Goal: Task Accomplishment & Management: Manage account settings

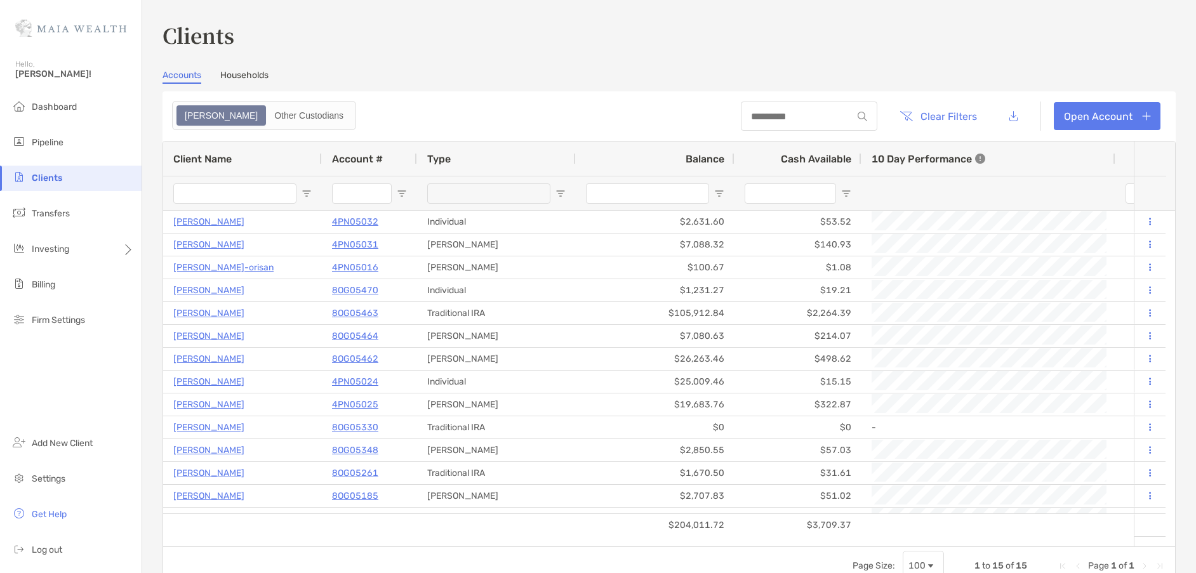
click at [81, 181] on li "Clients" at bounding box center [71, 178] width 142 height 25
click at [54, 168] on li "Clients" at bounding box center [71, 178] width 142 height 25
click at [56, 180] on span "Clients" at bounding box center [47, 178] width 30 height 11
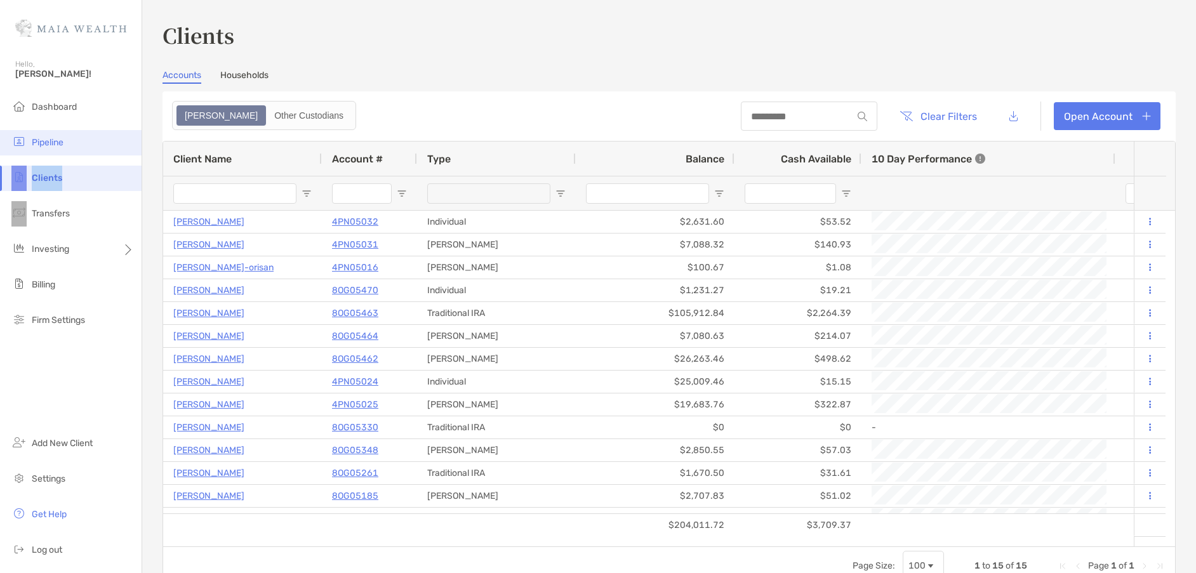
click at [87, 154] on li "Pipeline" at bounding box center [71, 142] width 142 height 25
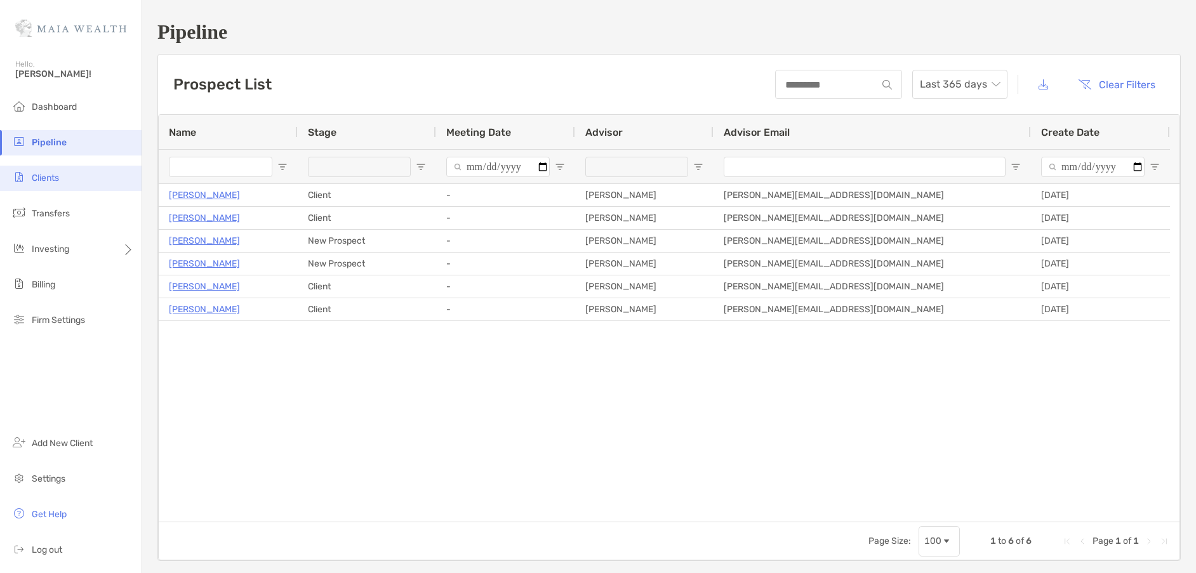
click at [44, 182] on span "Clients" at bounding box center [45, 178] width 27 height 11
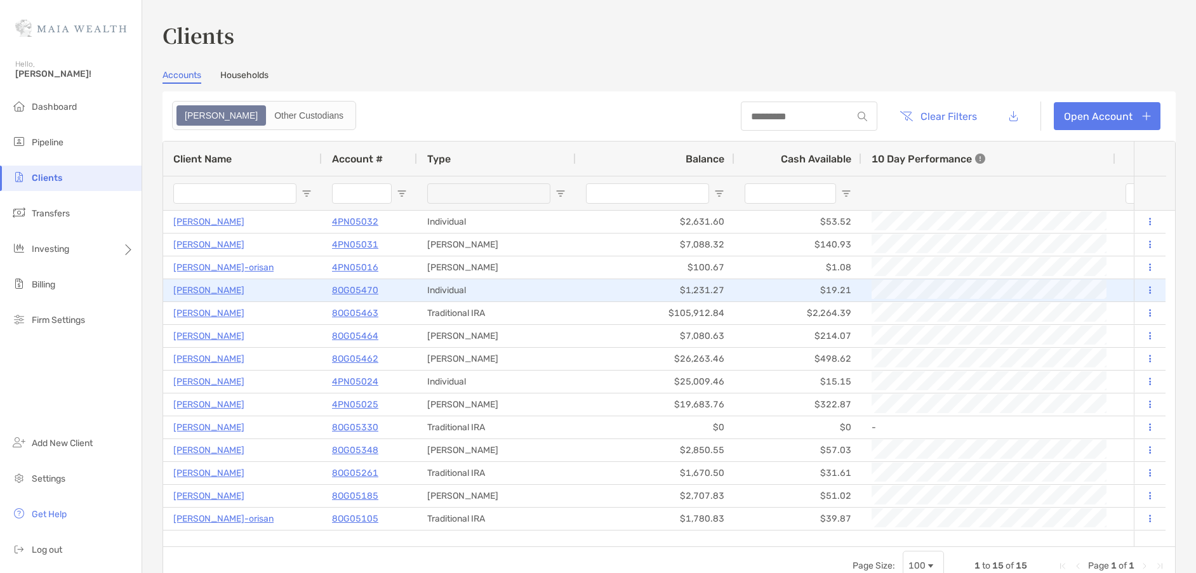
click at [201, 291] on p "[PERSON_NAME]" at bounding box center [208, 291] width 71 height 16
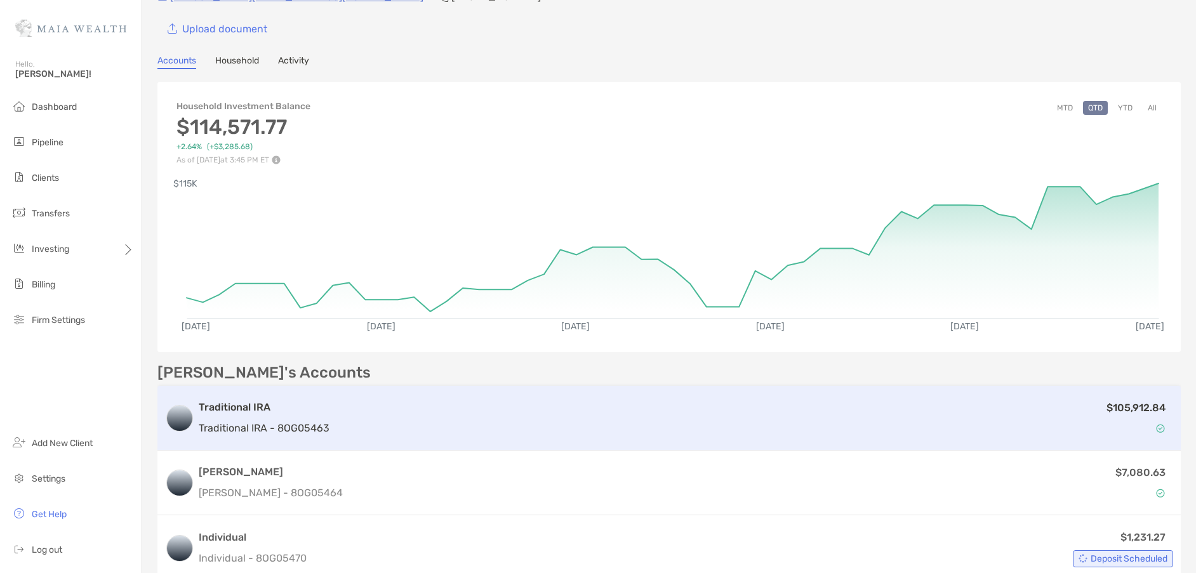
scroll to position [145, 0]
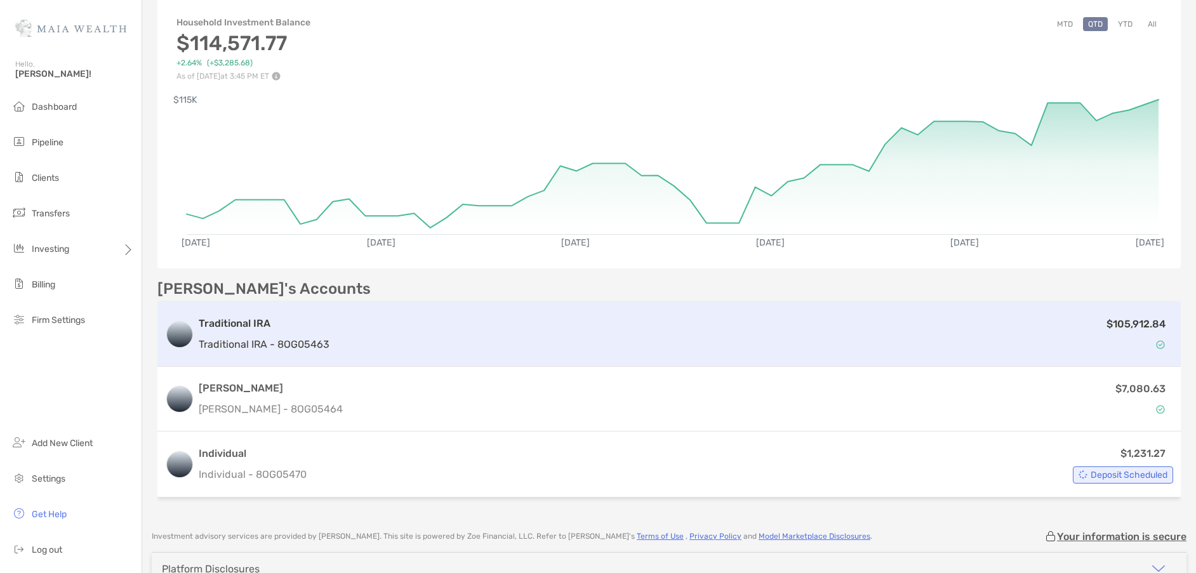
click at [249, 324] on h3 "Traditional IRA" at bounding box center [264, 323] width 131 height 15
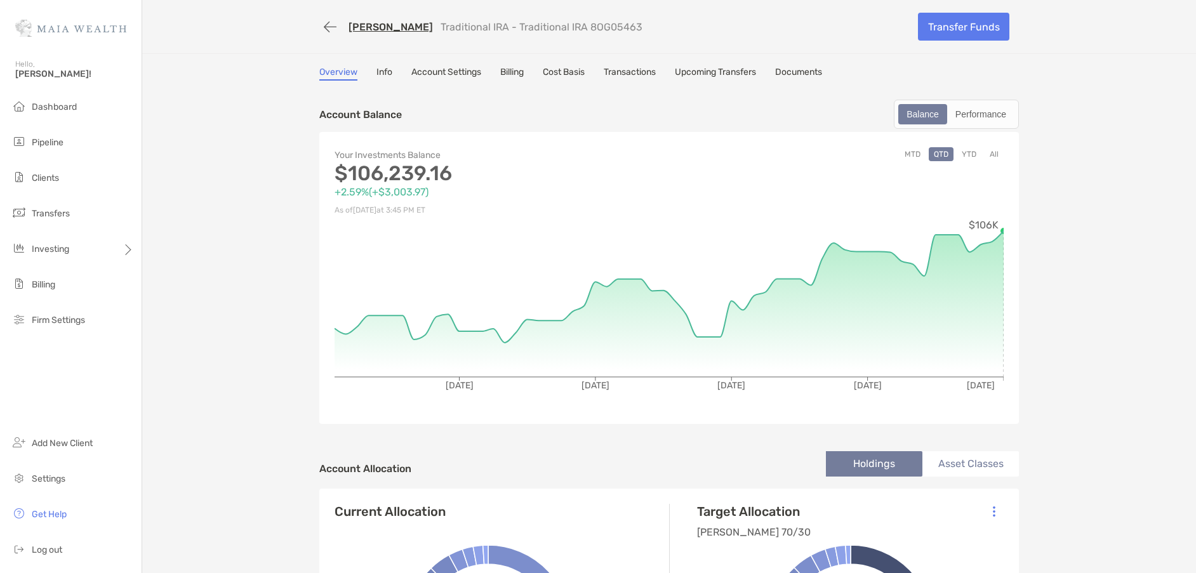
click at [622, 75] on link "Transactions" at bounding box center [630, 74] width 52 height 14
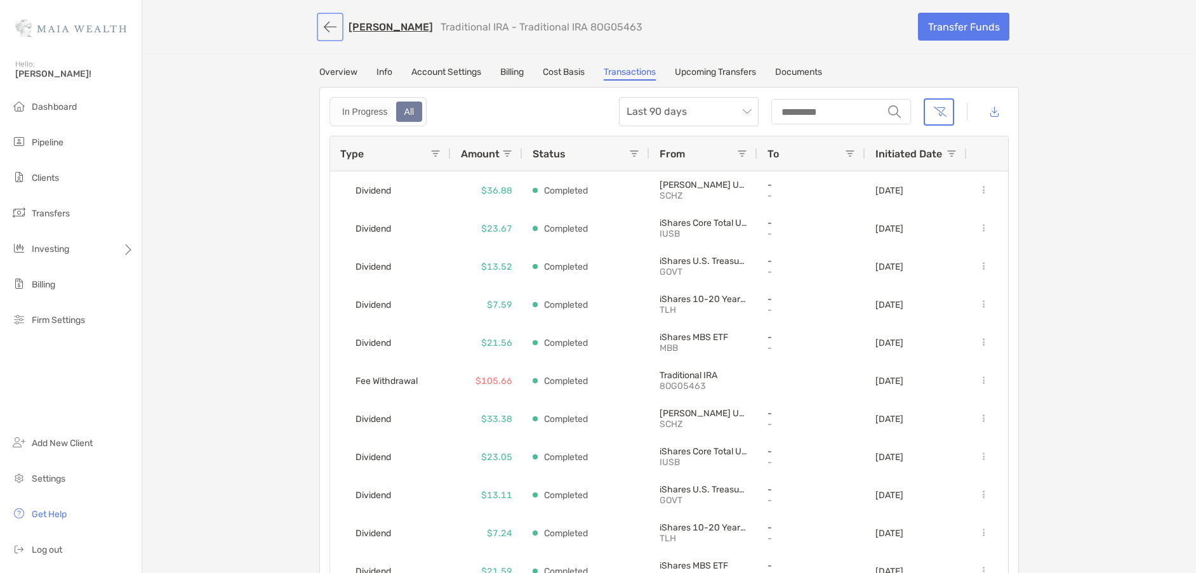
click at [321, 24] on button "button" at bounding box center [330, 26] width 22 height 23
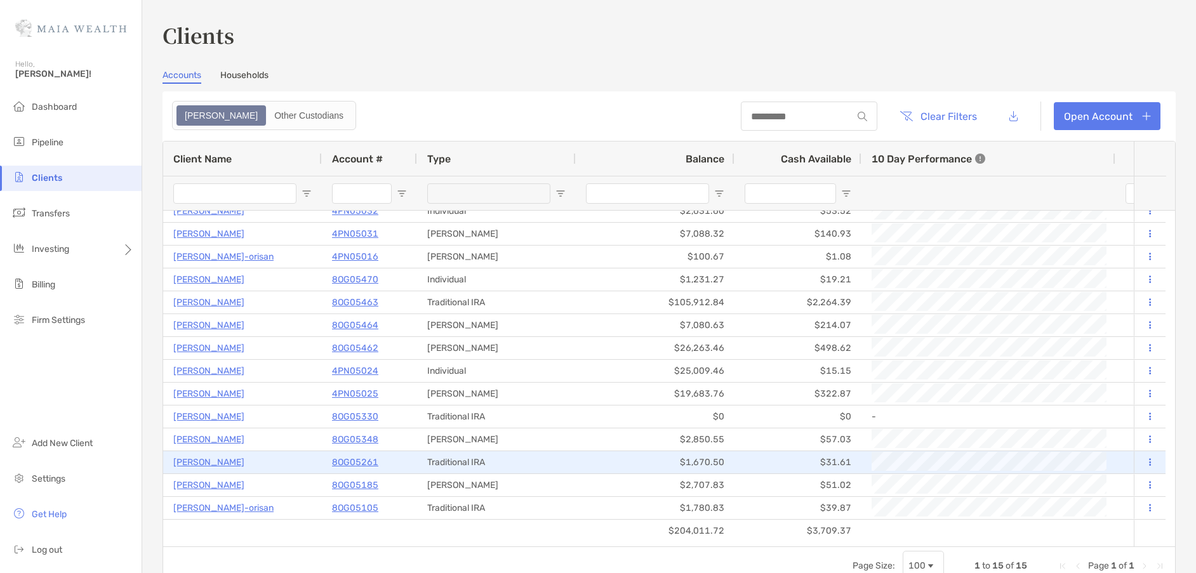
scroll to position [17, 0]
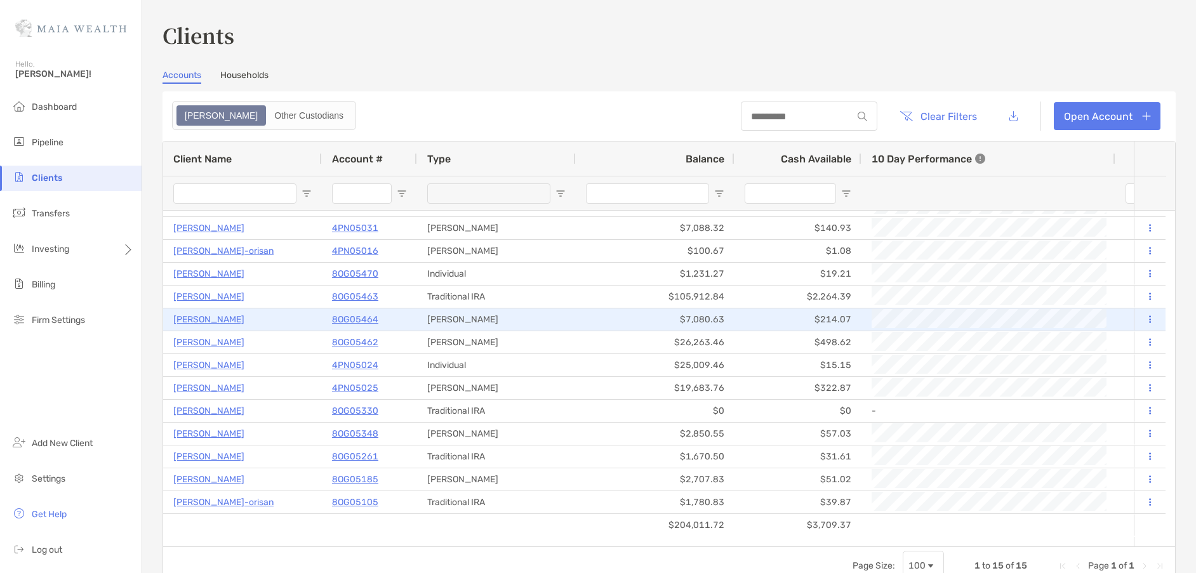
click at [209, 321] on p "[PERSON_NAME]" at bounding box center [208, 320] width 71 height 16
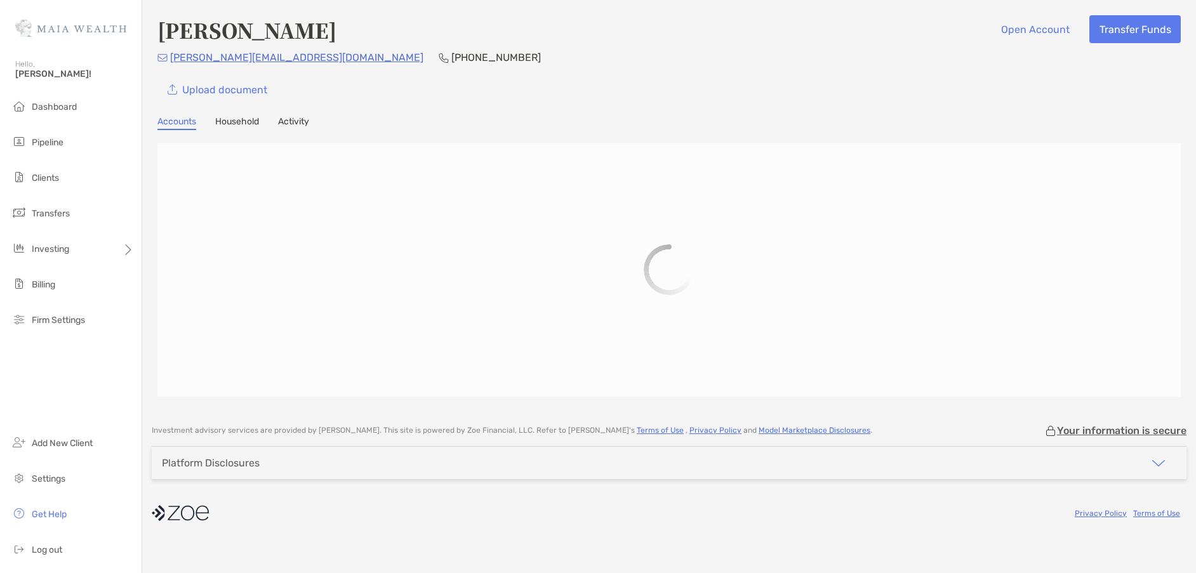
click at [291, 120] on link "Activity" at bounding box center [293, 123] width 31 height 14
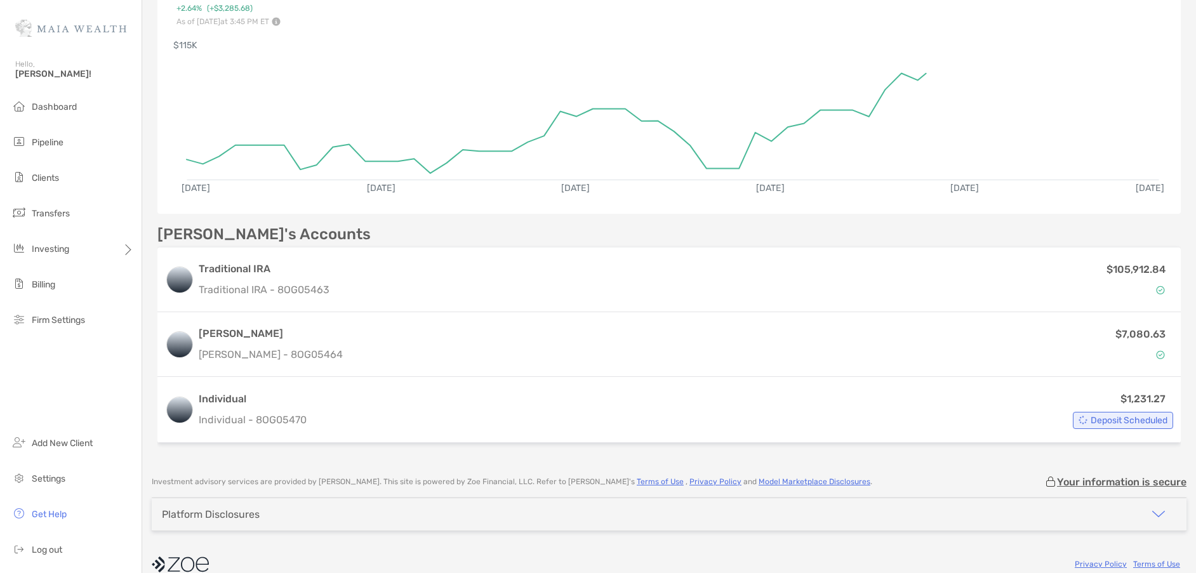
scroll to position [217, 0]
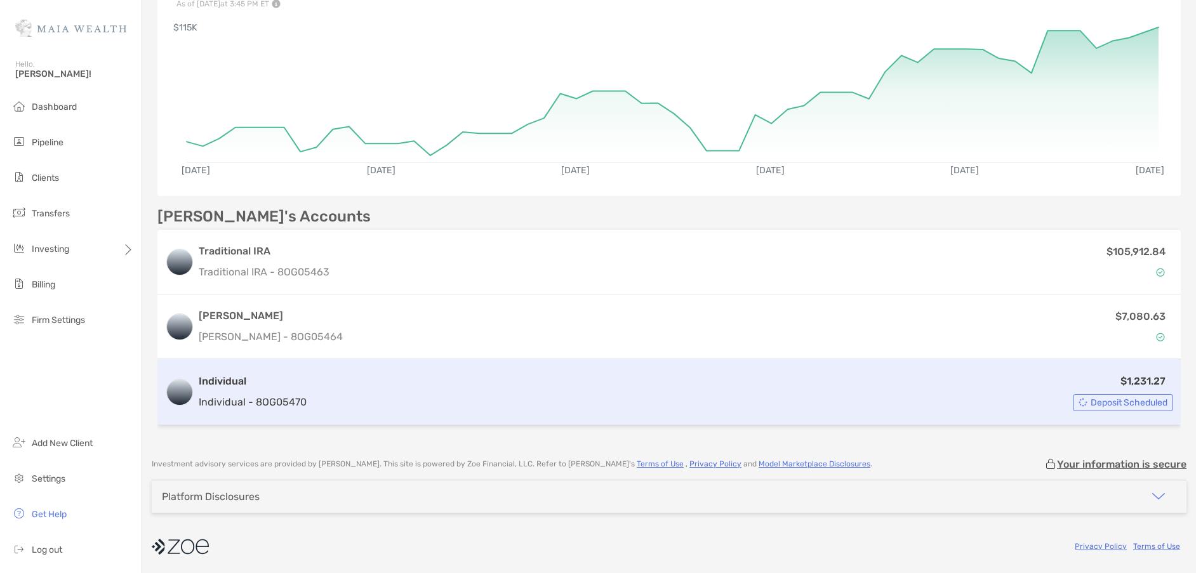
click at [1140, 380] on p "$1,231.27" at bounding box center [1142, 381] width 45 height 16
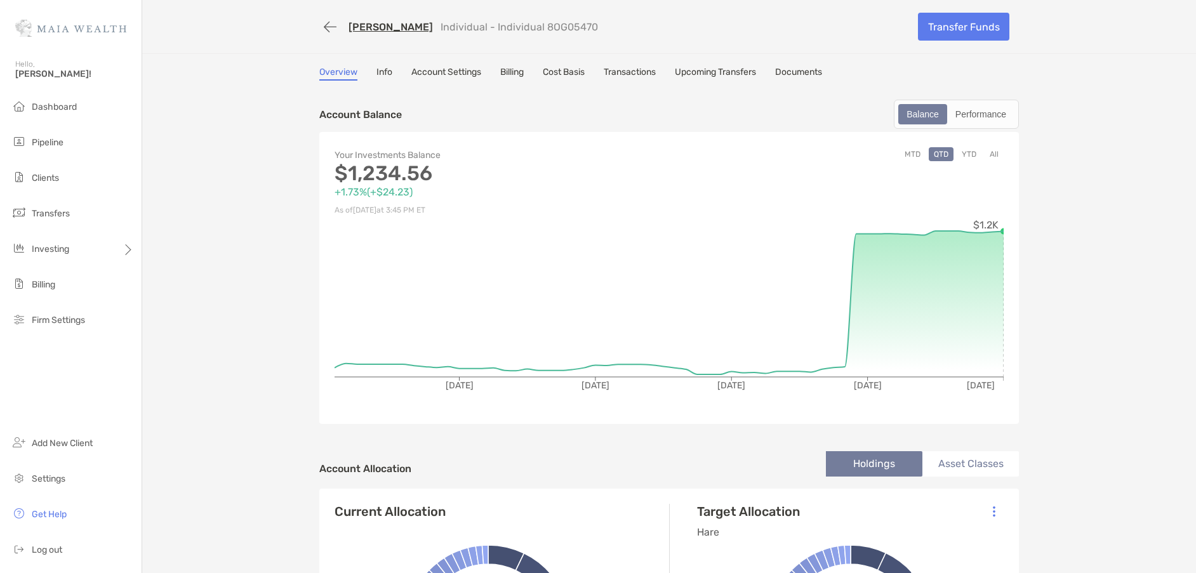
click at [608, 71] on link "Transactions" at bounding box center [630, 74] width 52 height 14
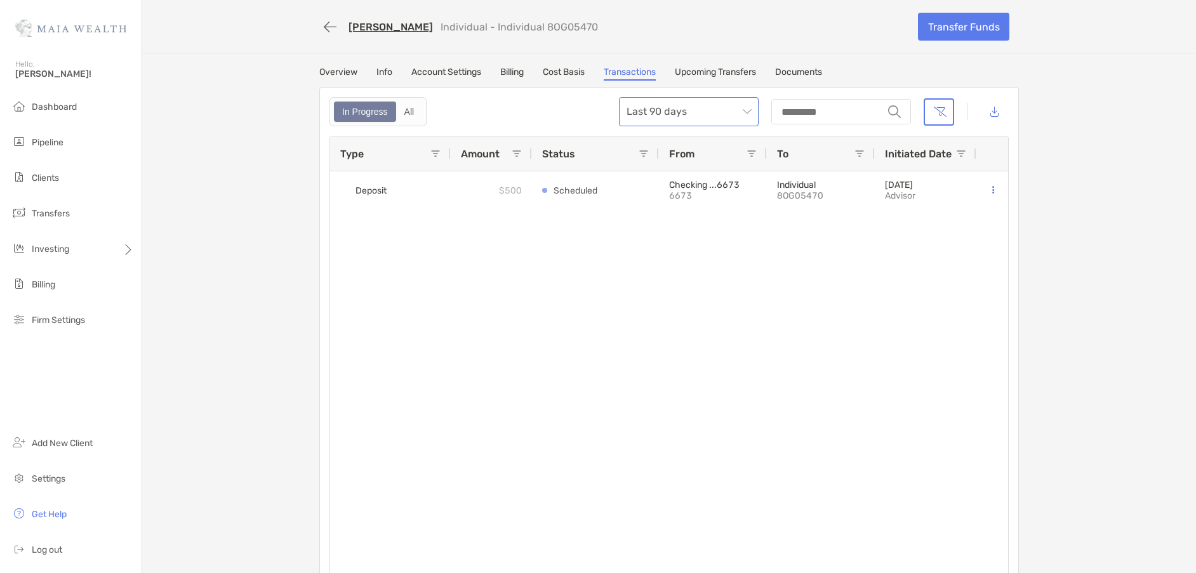
click at [736, 107] on span "Last 90 days" at bounding box center [689, 112] width 124 height 28
click at [696, 180] on div "Last 120 Days" at bounding box center [684, 181] width 119 height 16
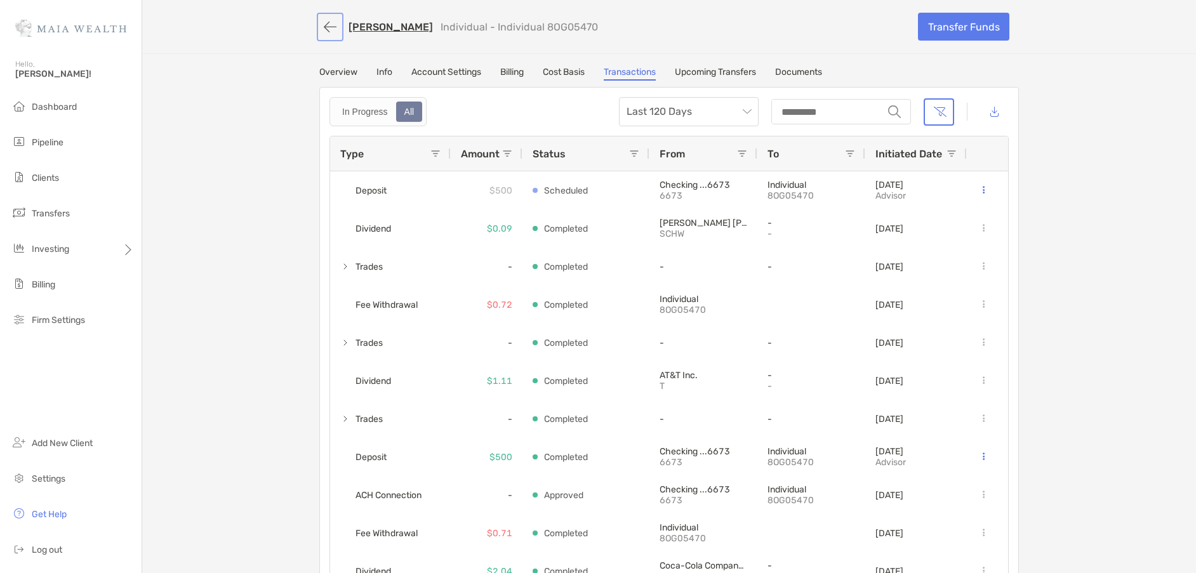
click at [323, 27] on button "button" at bounding box center [330, 26] width 22 height 23
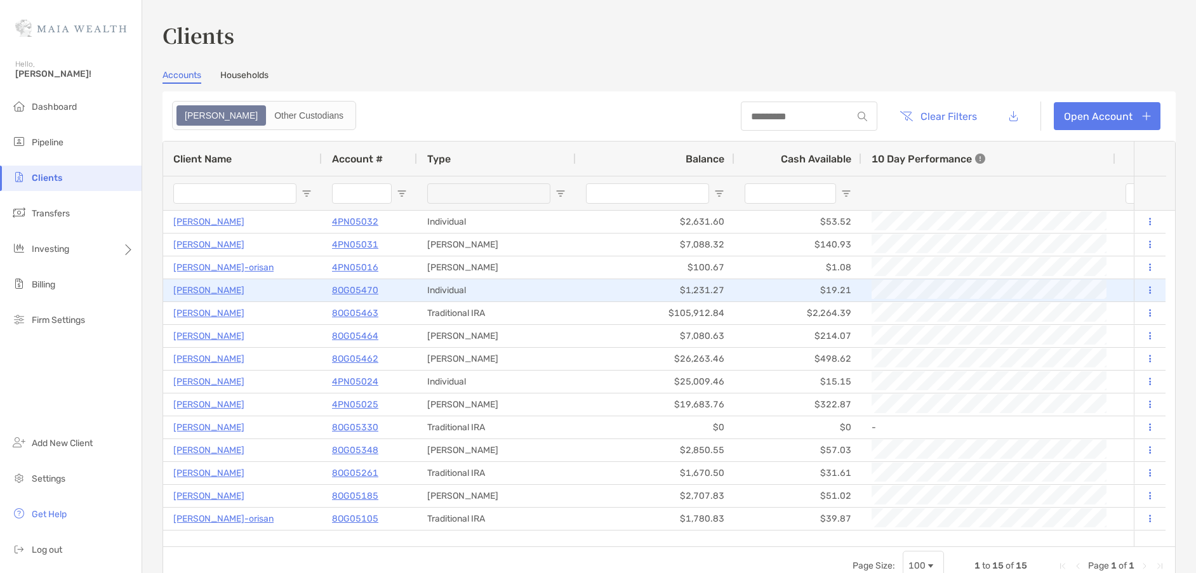
click at [213, 290] on p "[PERSON_NAME]" at bounding box center [208, 291] width 71 height 16
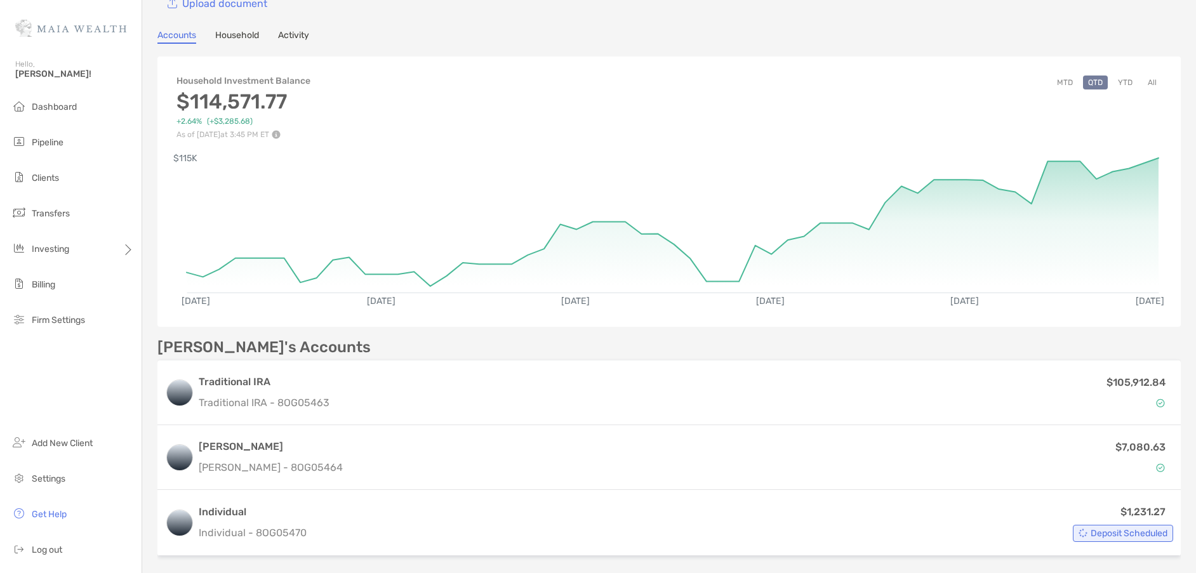
scroll to position [217, 0]
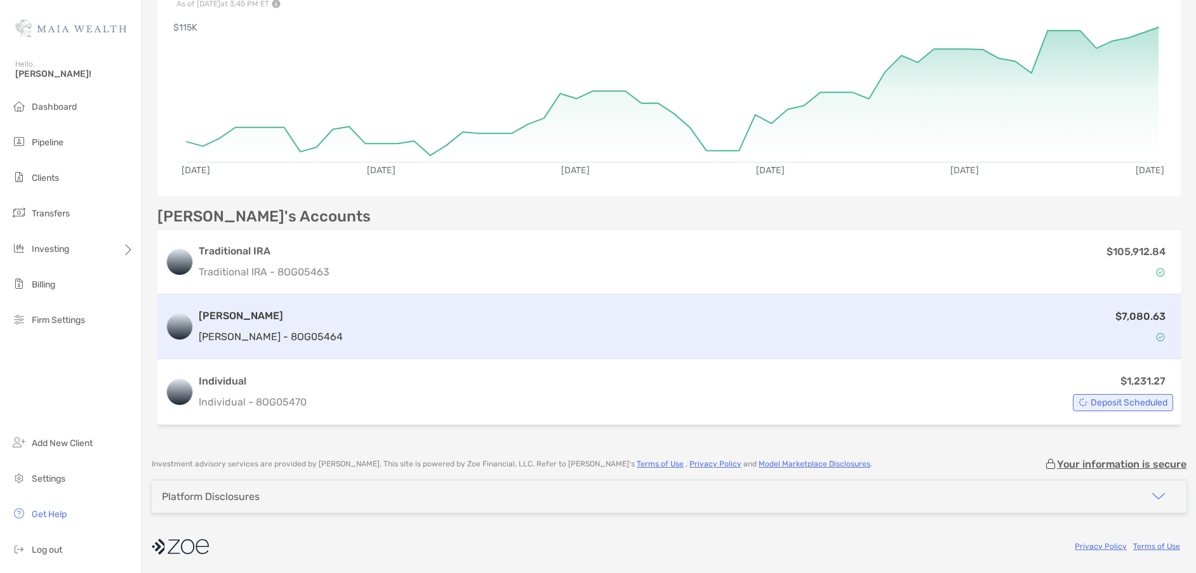
click at [216, 335] on p "Roth IRA - 8OG05464" at bounding box center [271, 337] width 144 height 16
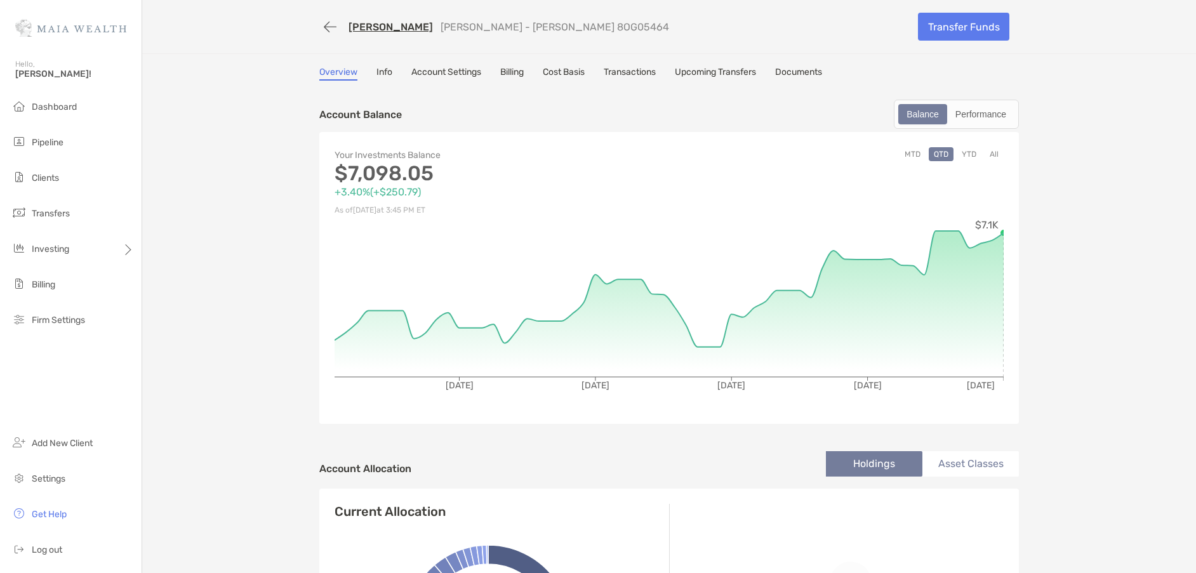
click at [627, 74] on link "Transactions" at bounding box center [630, 74] width 52 height 14
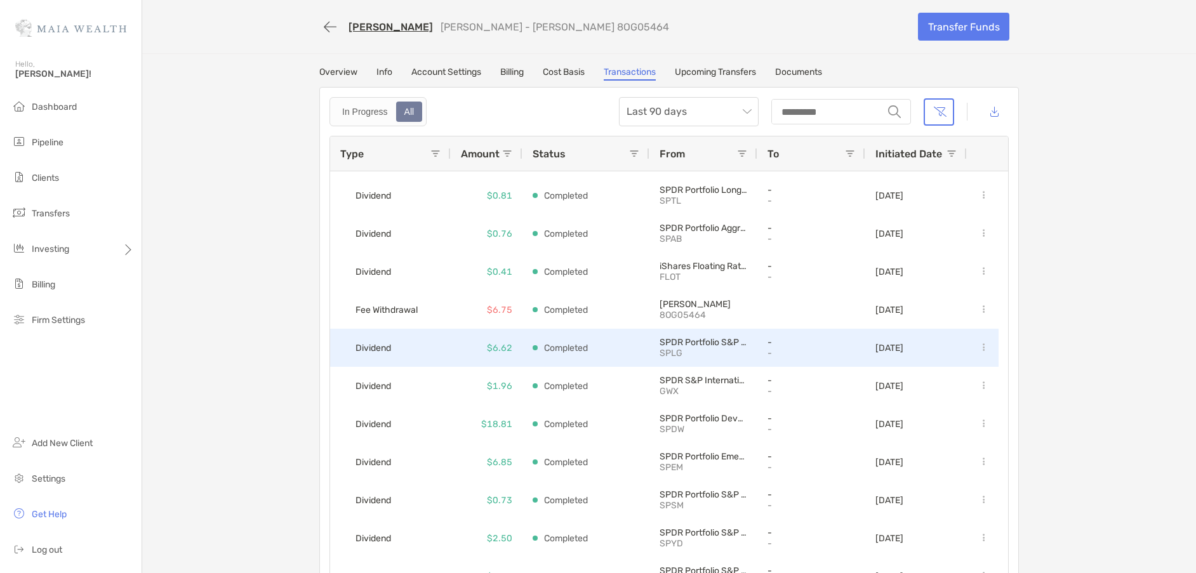
scroll to position [156, 0]
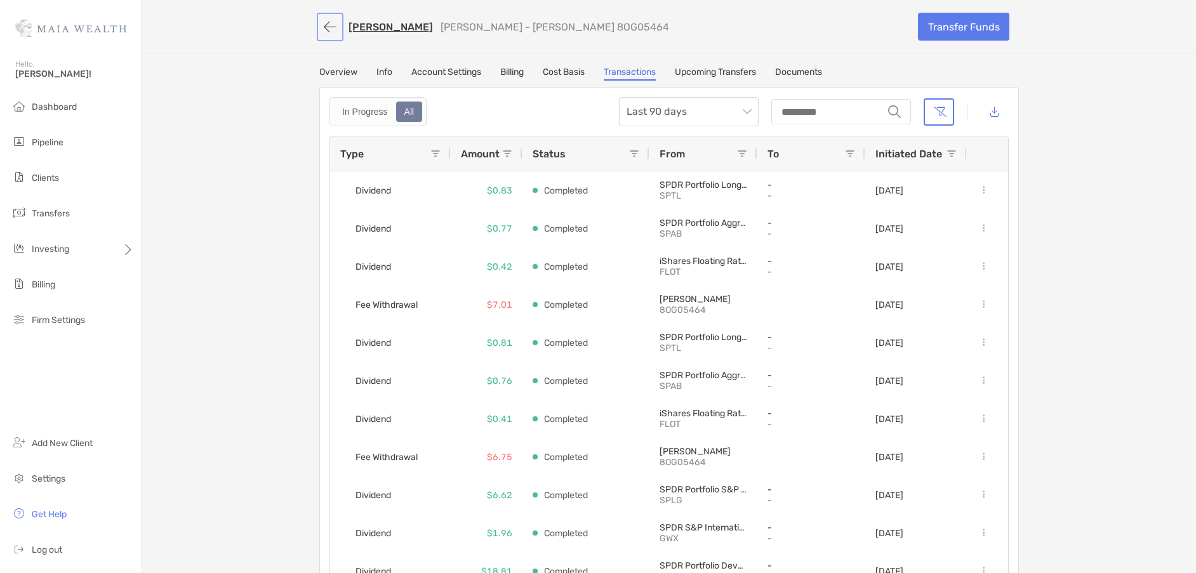
click at [326, 27] on button "button" at bounding box center [330, 26] width 22 height 23
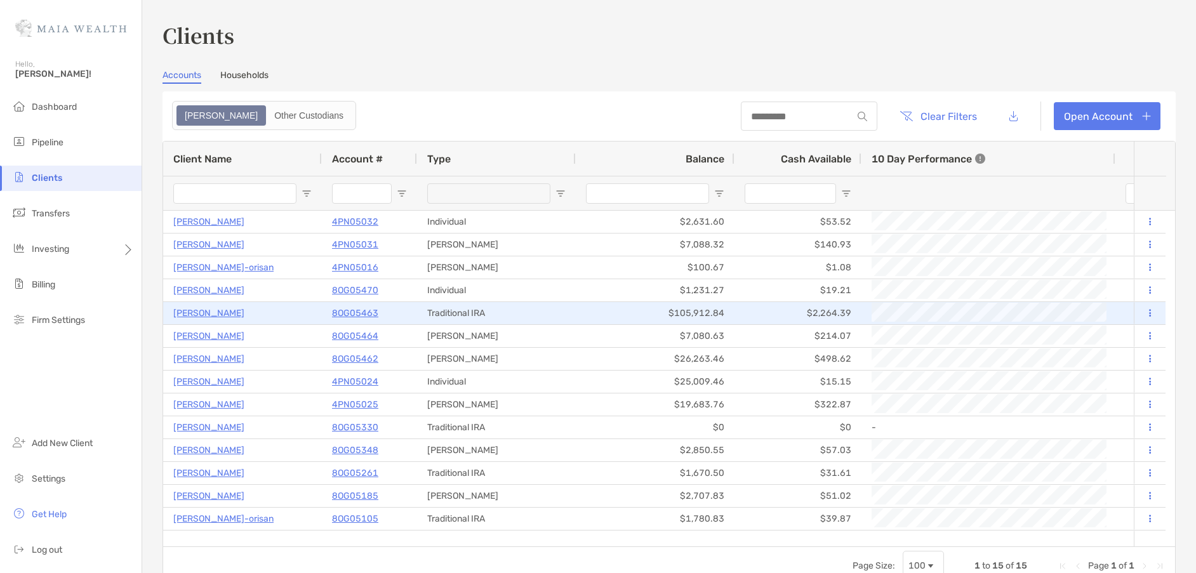
click at [195, 305] on p "[PERSON_NAME]" at bounding box center [208, 313] width 71 height 16
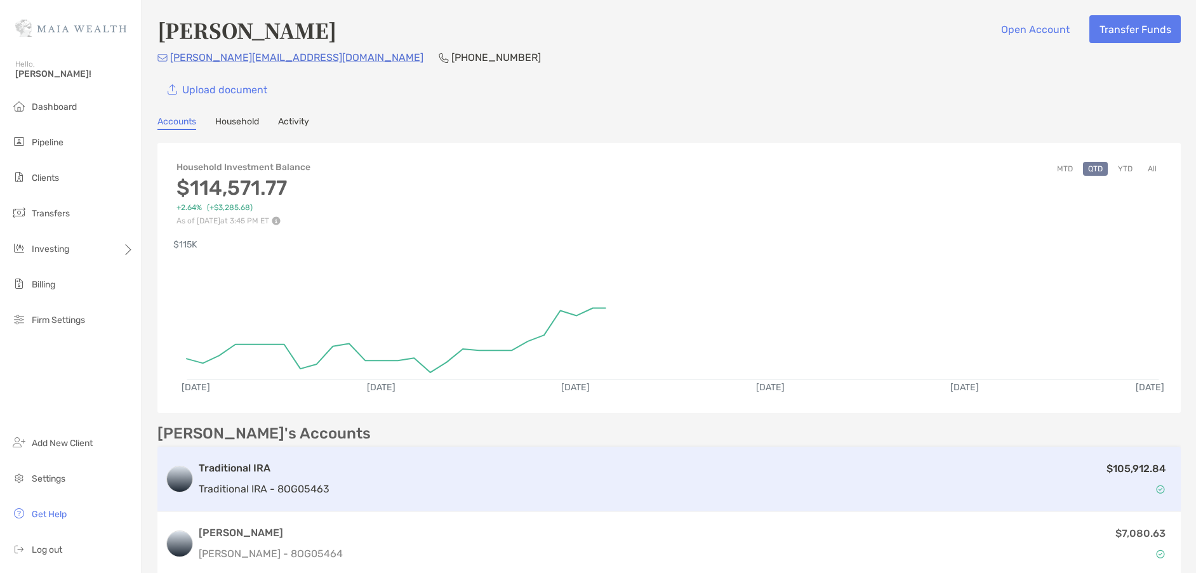
click at [243, 467] on h3 "Traditional IRA" at bounding box center [264, 468] width 131 height 15
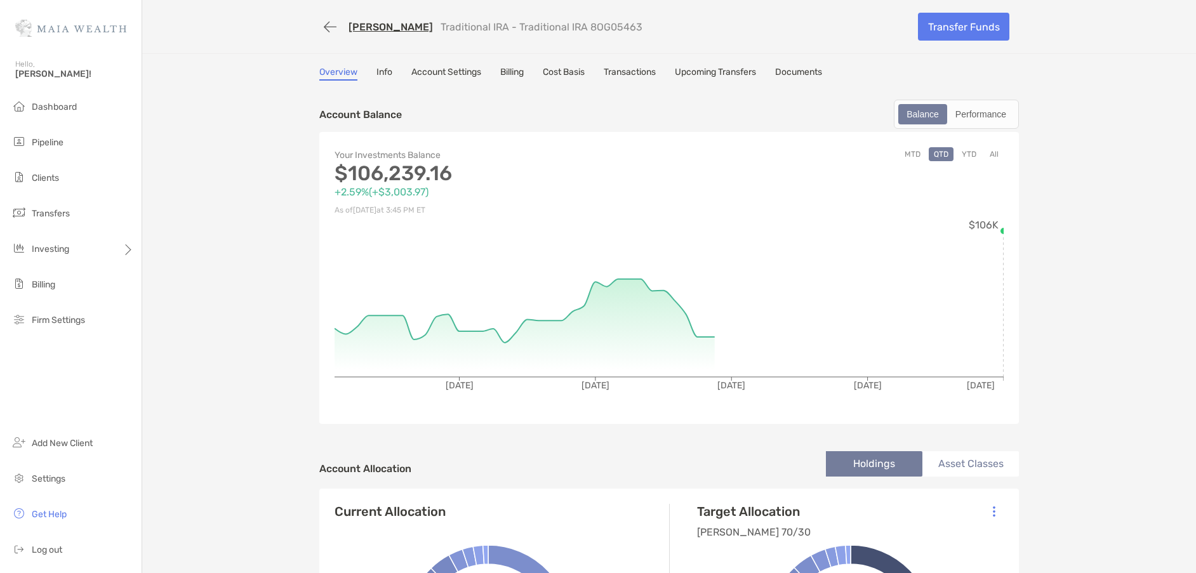
click at [646, 69] on link "Transactions" at bounding box center [630, 74] width 52 height 14
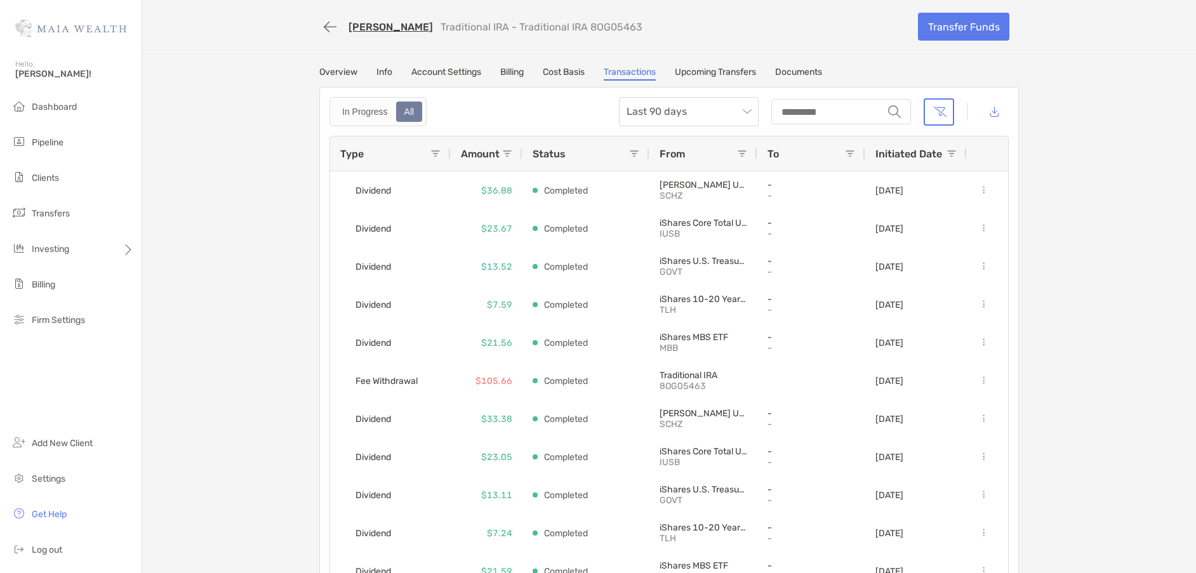
click at [371, 25] on link "[PERSON_NAME]" at bounding box center [391, 27] width 84 height 12
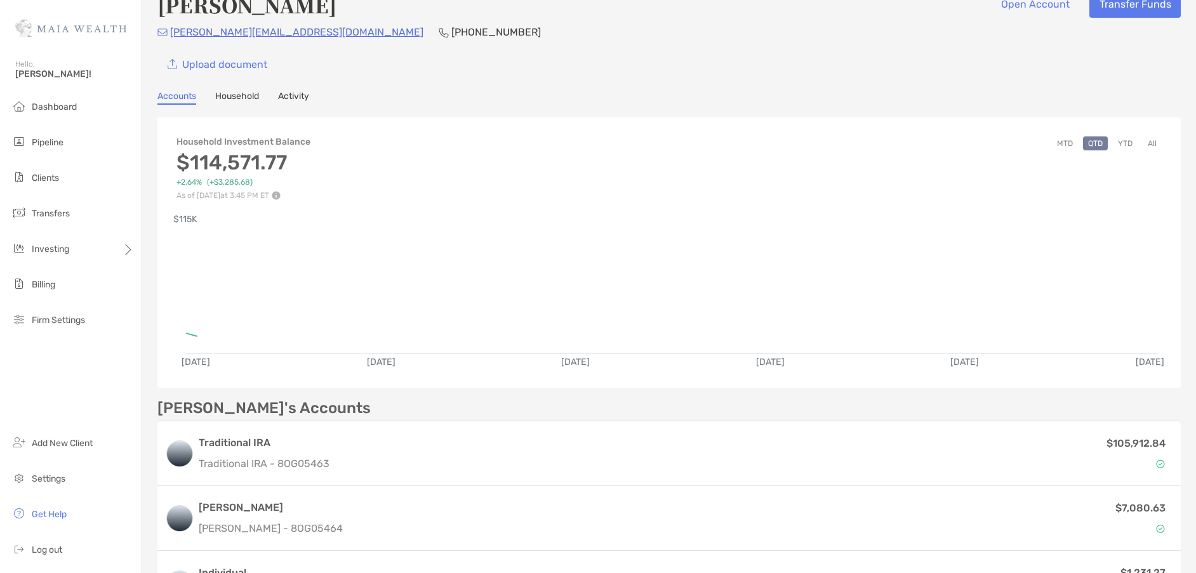
scroll to position [217, 0]
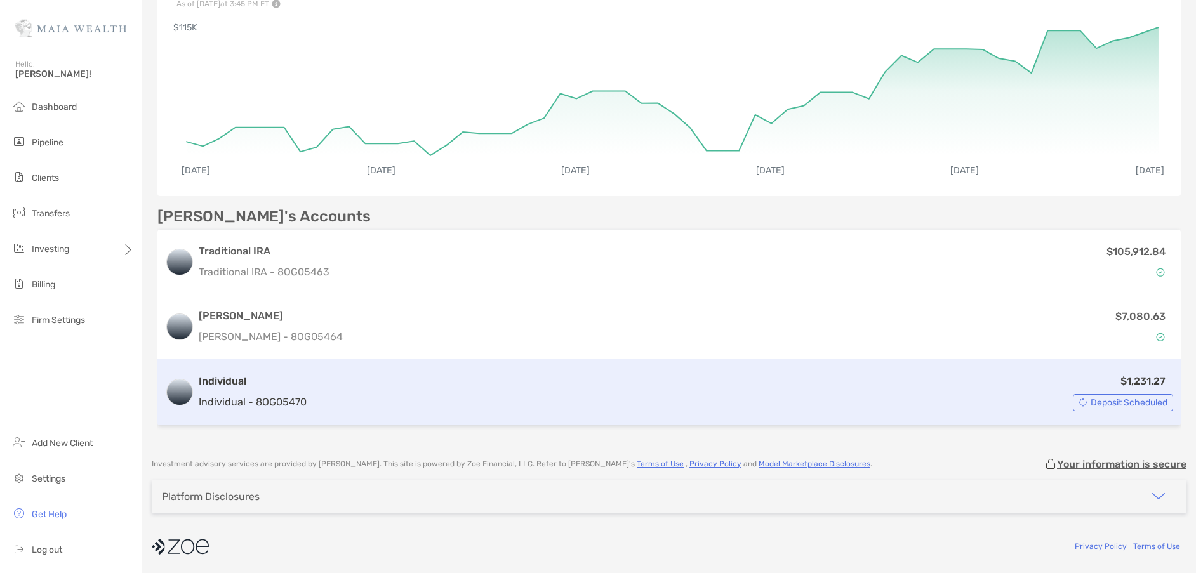
click at [230, 390] on div "Individual Individual - 8OG05470" at bounding box center [253, 392] width 108 height 36
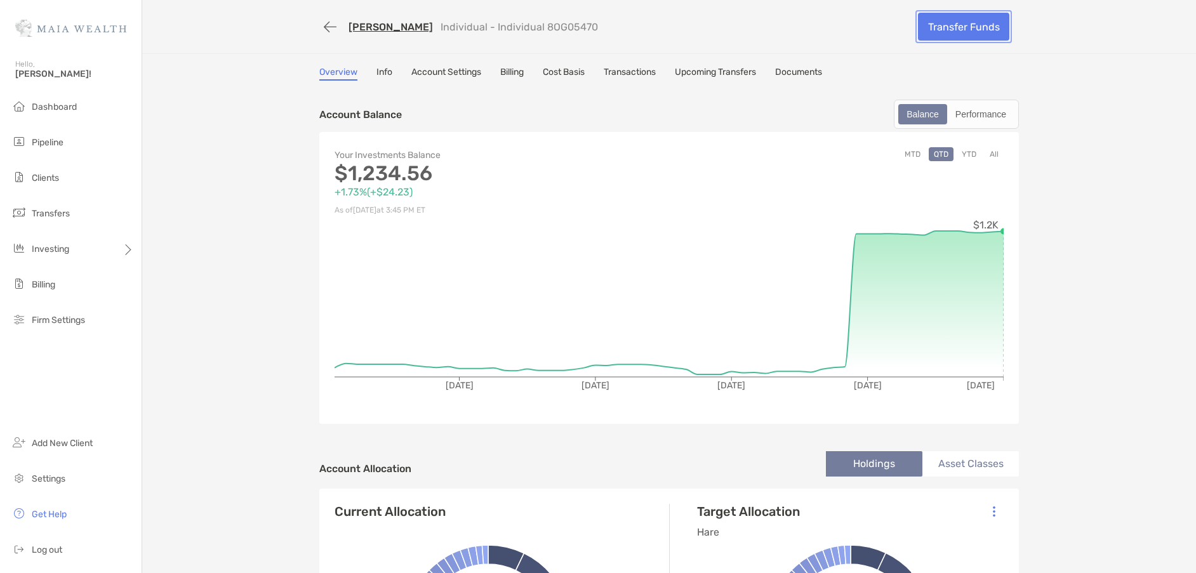
click at [974, 19] on link "Transfer Funds" at bounding box center [963, 27] width 91 height 28
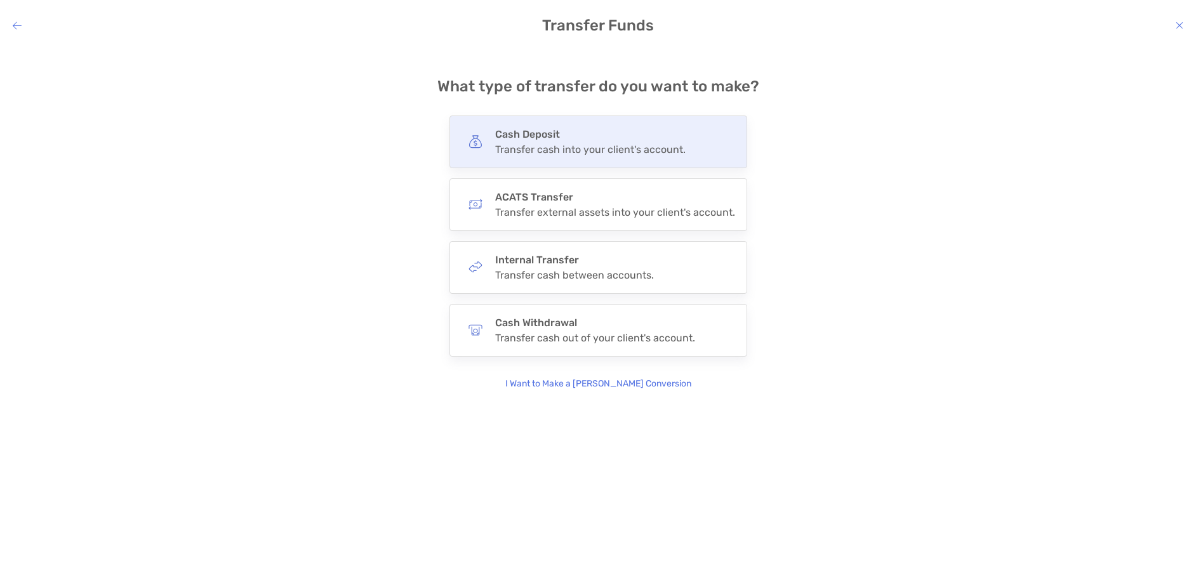
click at [565, 159] on div "Cash Deposit Transfer cash into your client's account." at bounding box center [598, 142] width 298 height 53
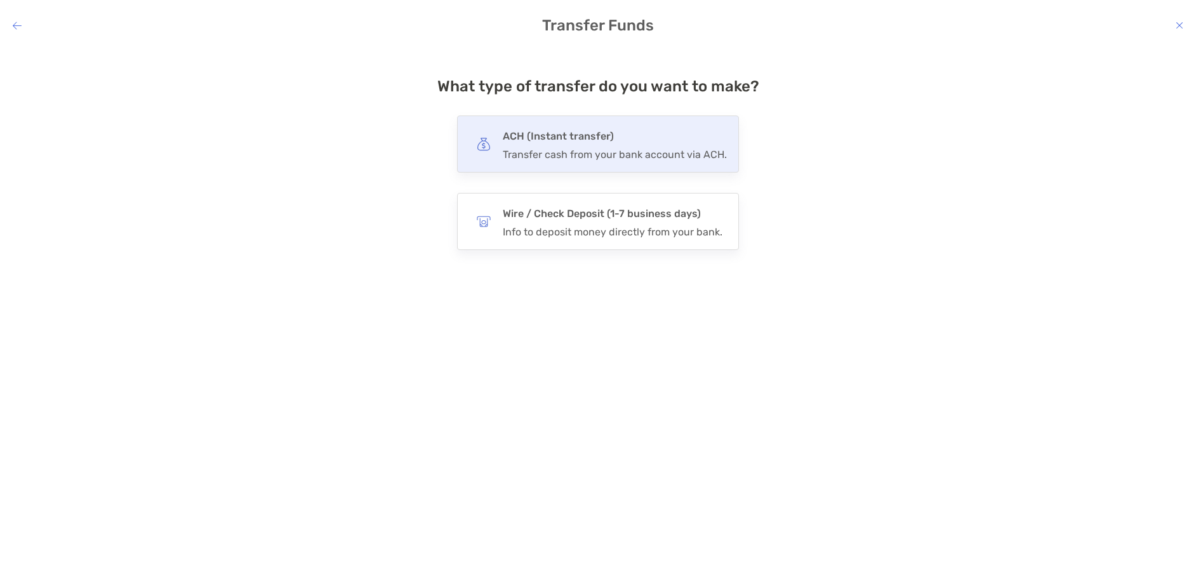
click at [569, 149] on div "Transfer cash from your bank account via ACH." at bounding box center [615, 155] width 224 height 12
click at [0, 0] on input "***" at bounding box center [0, 0] width 0 height 0
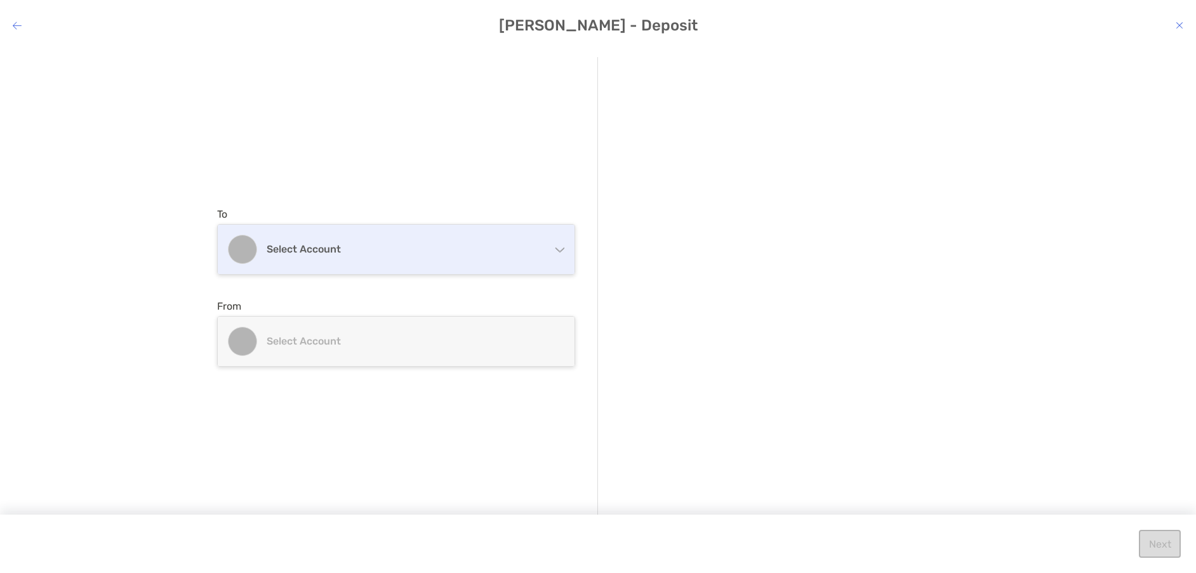
click at [302, 265] on div "Select account" at bounding box center [396, 250] width 357 height 50
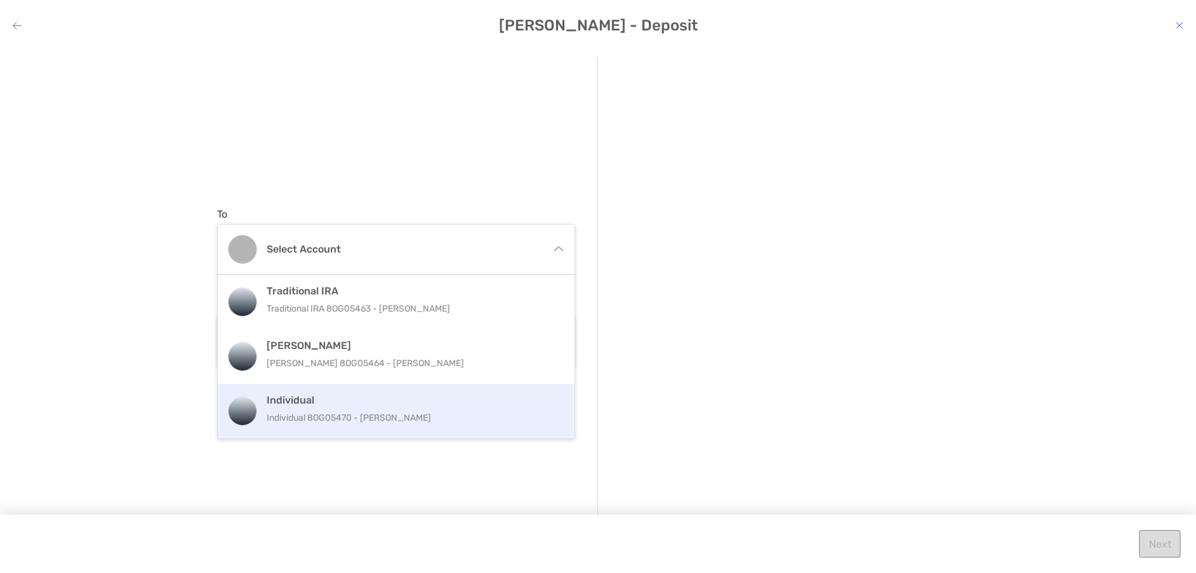
click at [330, 416] on p "Individual 8OG05470 - Megan Wright" at bounding box center [410, 418] width 286 height 16
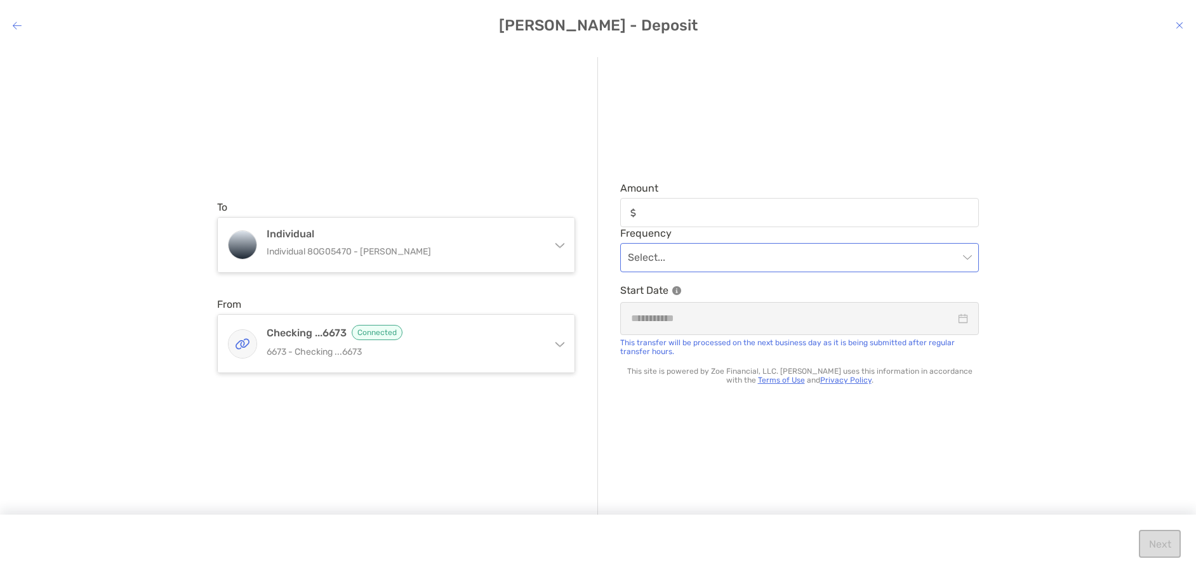
click at [740, 256] on input "modal" at bounding box center [793, 258] width 331 height 28
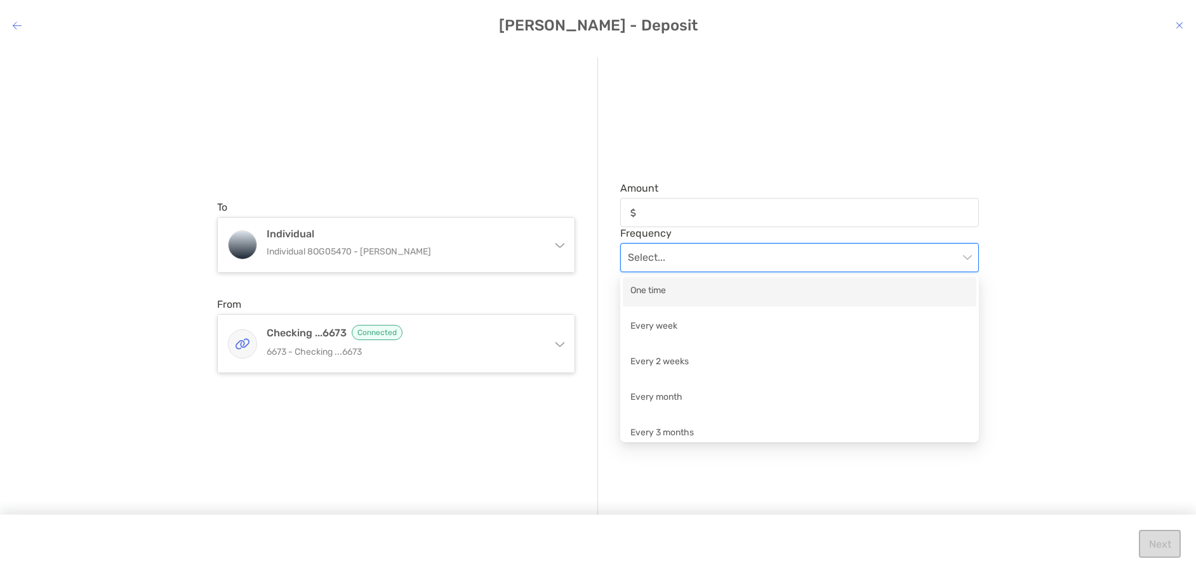
click at [28, 23] on h4 "Megan Wright - Deposit" at bounding box center [598, 26] width 1196 height 18
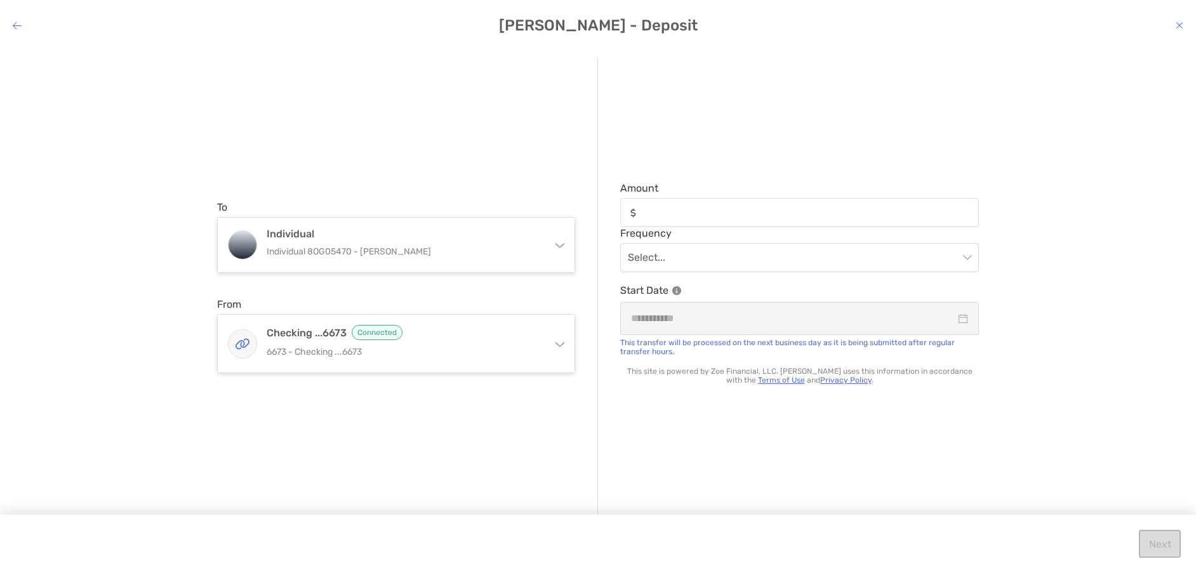
click at [19, 23] on icon "modal" at bounding box center [17, 25] width 9 height 10
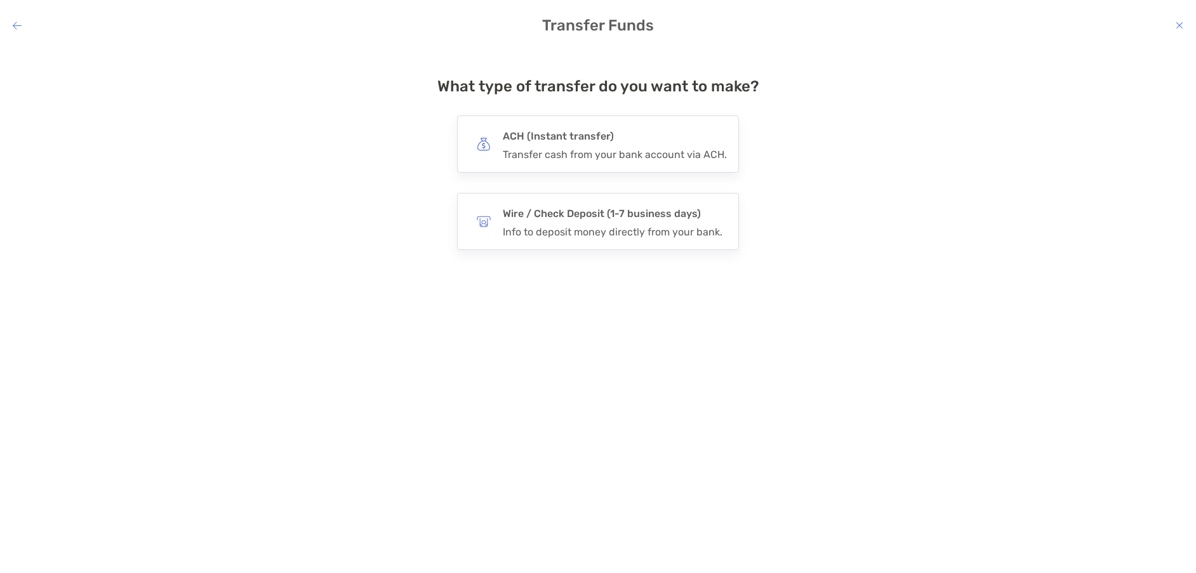
click at [15, 26] on icon "modal" at bounding box center [17, 25] width 9 height 10
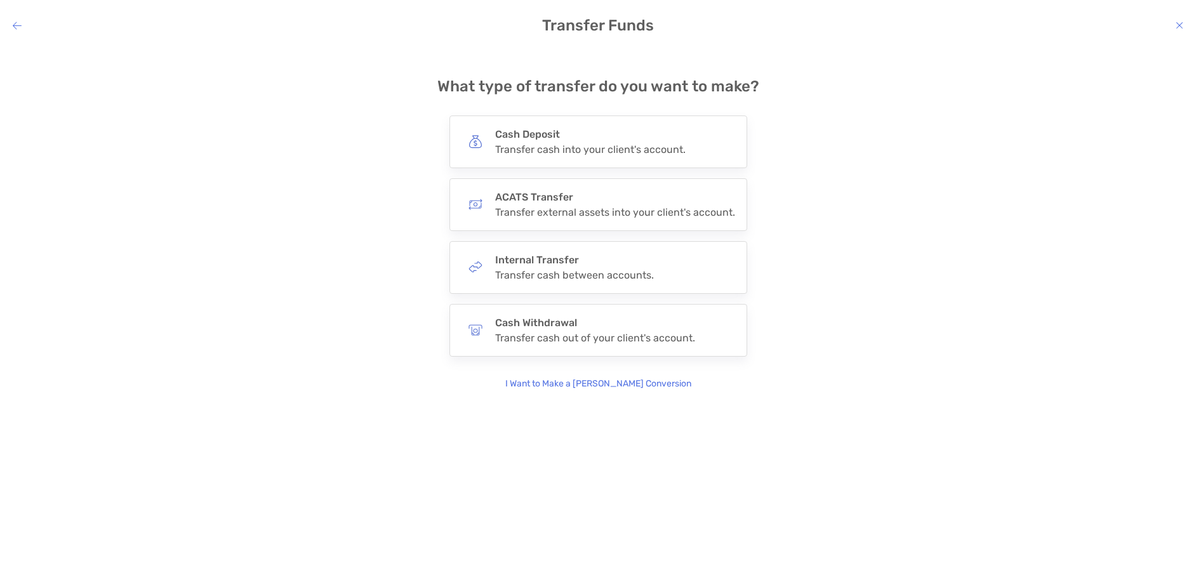
click at [15, 27] on icon "modal" at bounding box center [17, 25] width 9 height 10
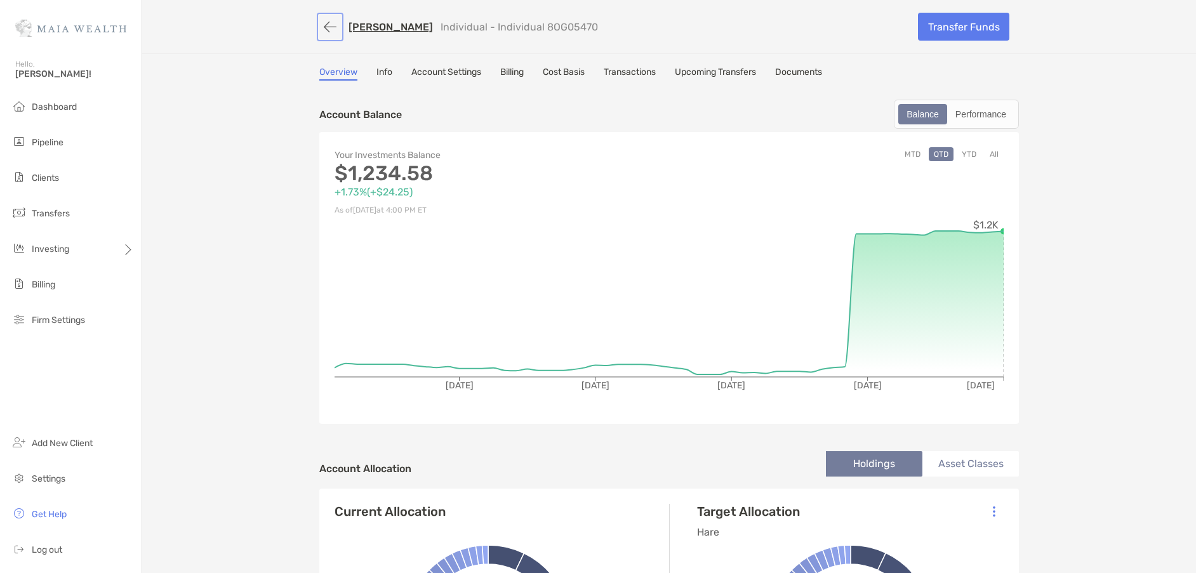
click at [328, 23] on button "button" at bounding box center [330, 26] width 22 height 23
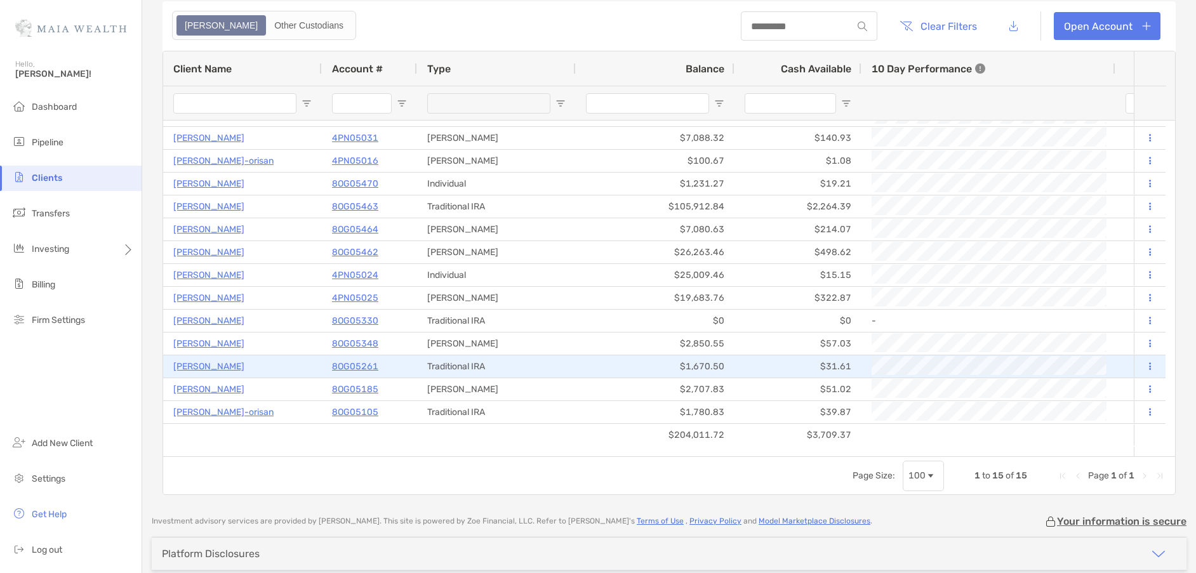
scroll to position [148, 0]
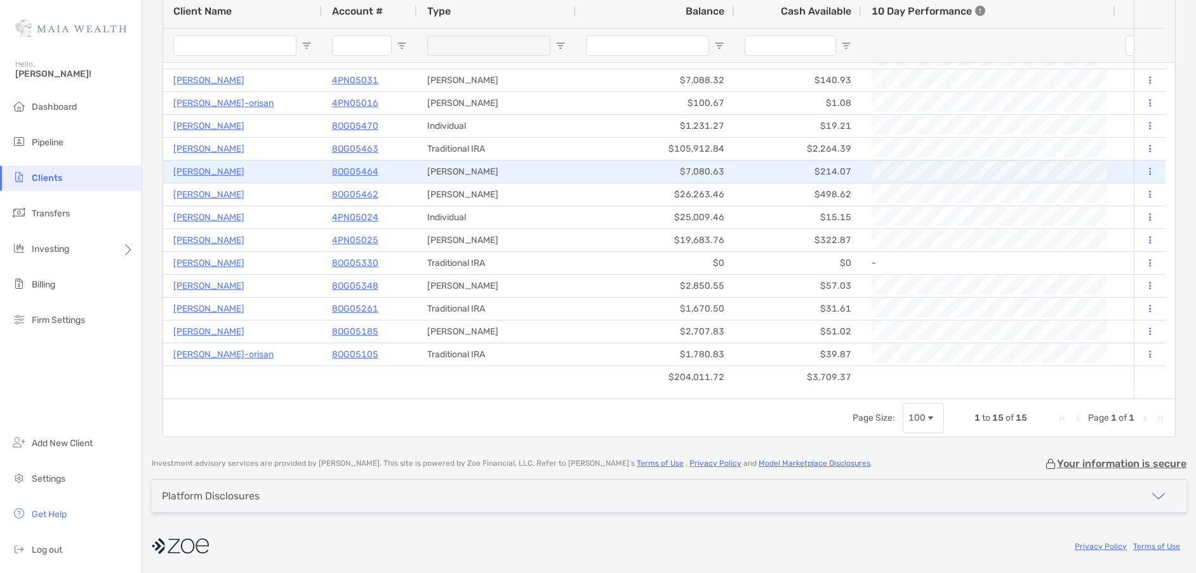
click at [195, 169] on p "[PERSON_NAME]" at bounding box center [208, 172] width 71 height 16
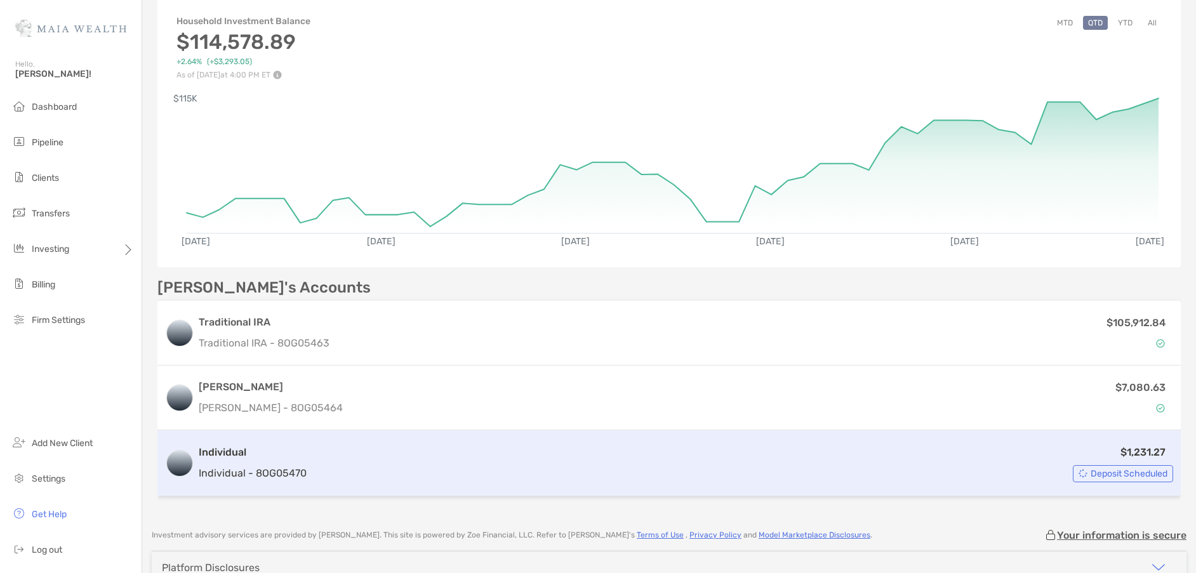
scroll to position [147, 0]
click at [1113, 473] on span "Deposit Scheduled" at bounding box center [1129, 472] width 77 height 7
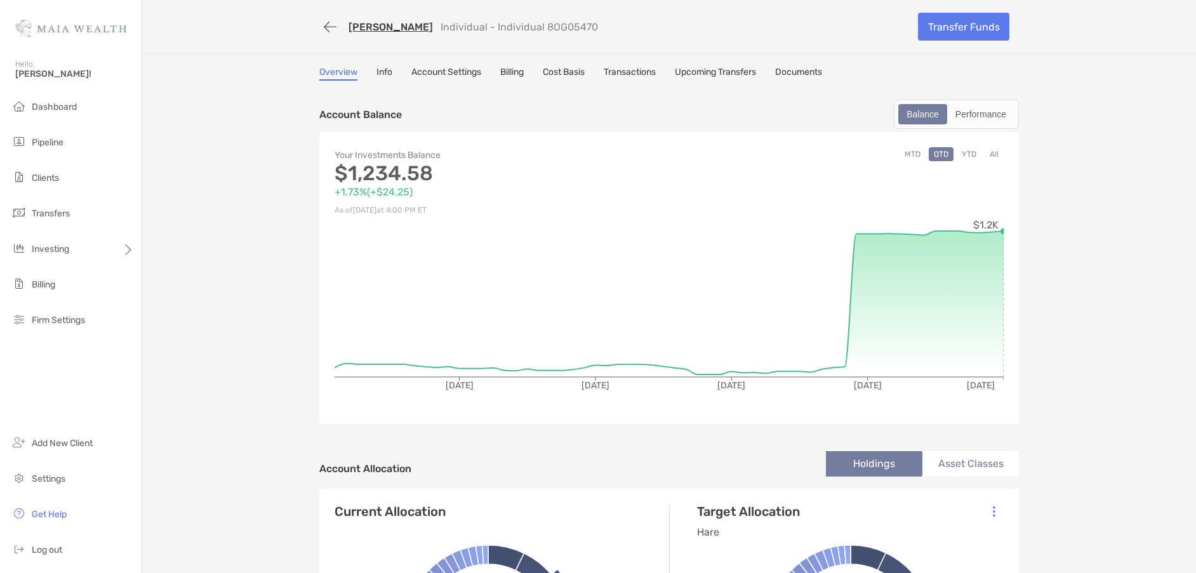
click at [628, 71] on link "Transactions" at bounding box center [630, 74] width 52 height 14
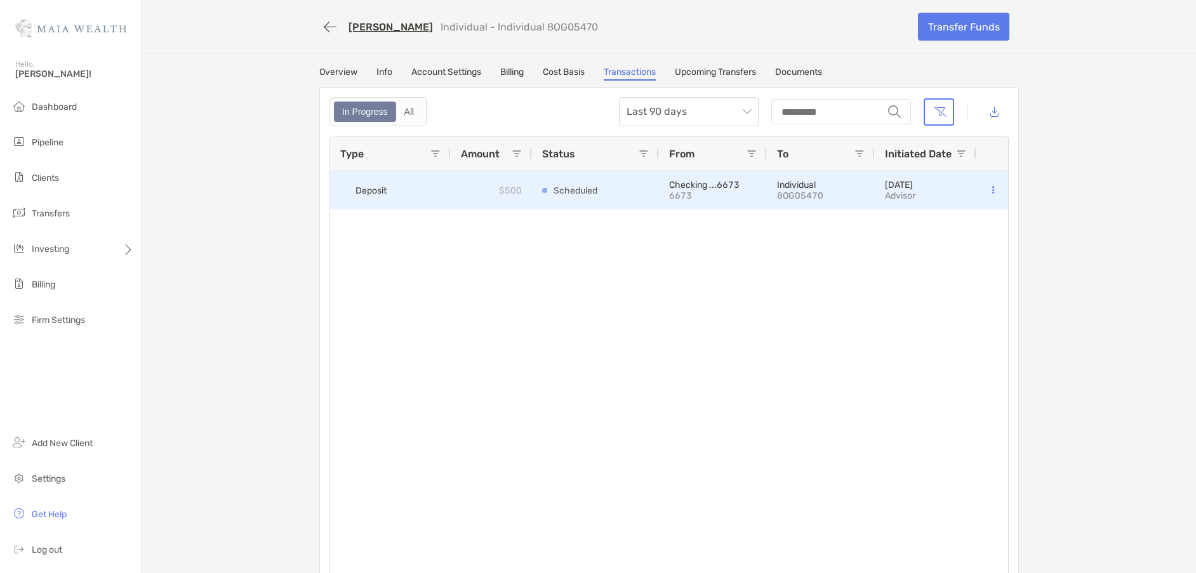
click at [992, 186] on icon at bounding box center [993, 190] width 2 height 8
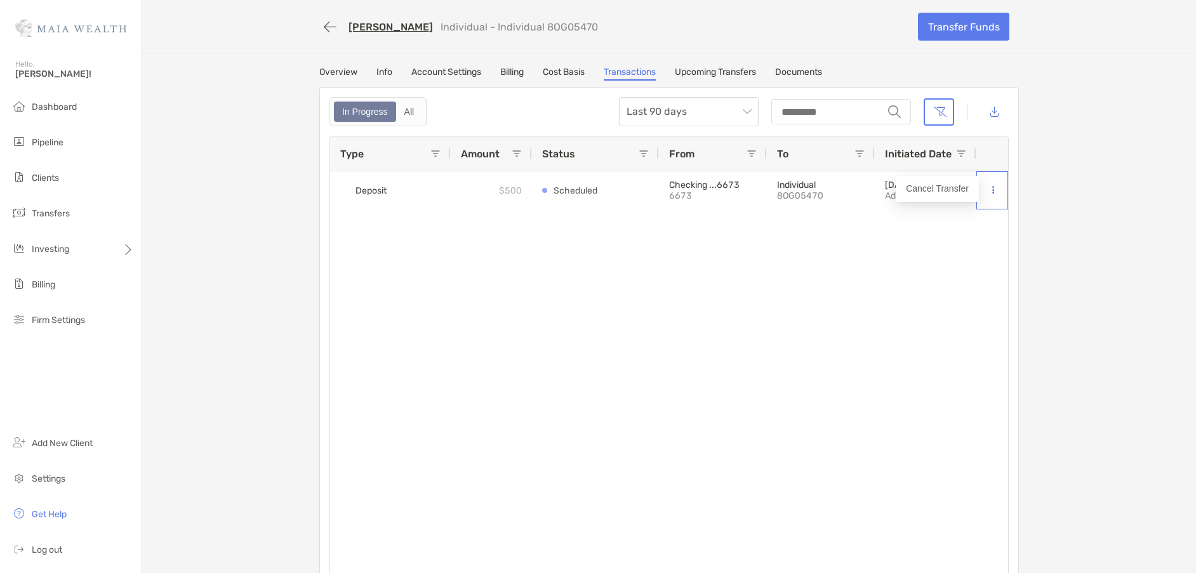
scroll to position [3, 0]
click at [699, 104] on span "Last 90 days" at bounding box center [689, 109] width 124 height 28
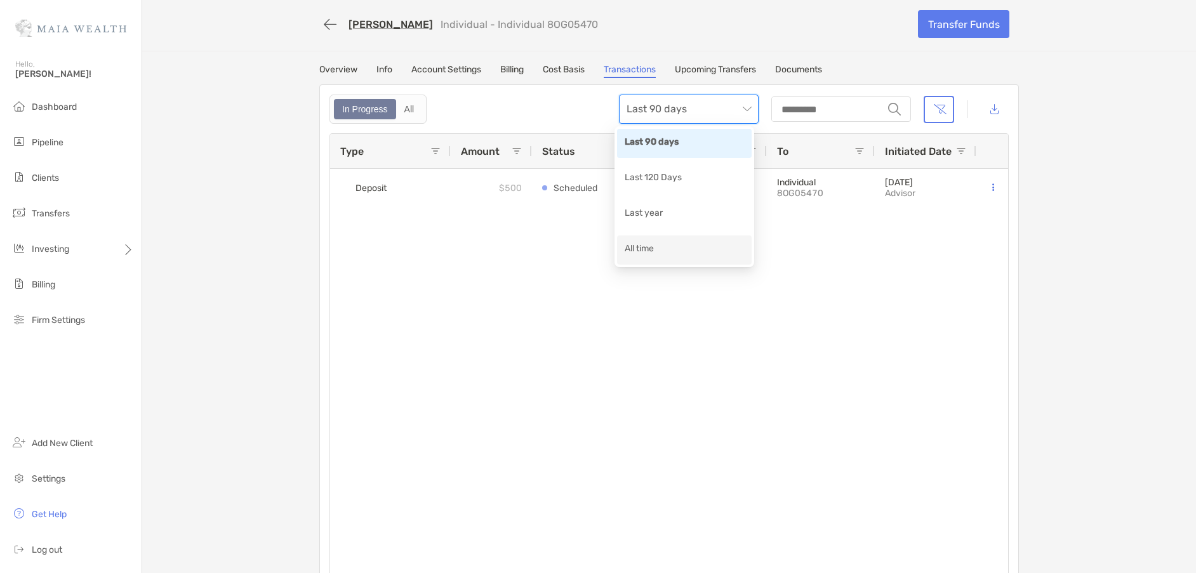
click at [665, 244] on div "All time" at bounding box center [684, 250] width 119 height 16
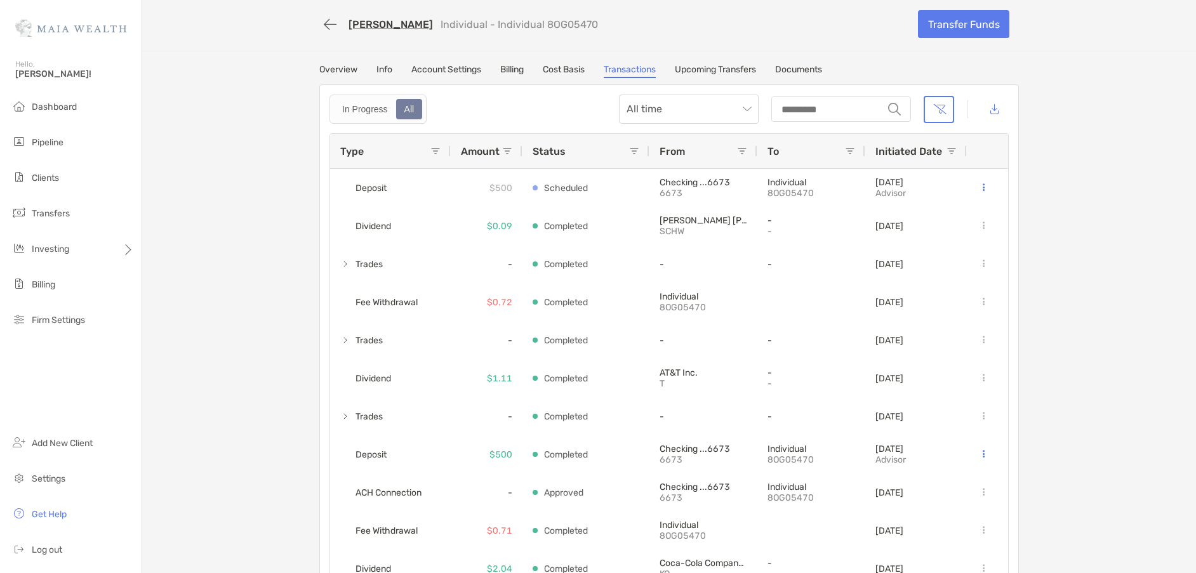
click at [432, 153] on span at bounding box center [435, 151] width 10 height 10
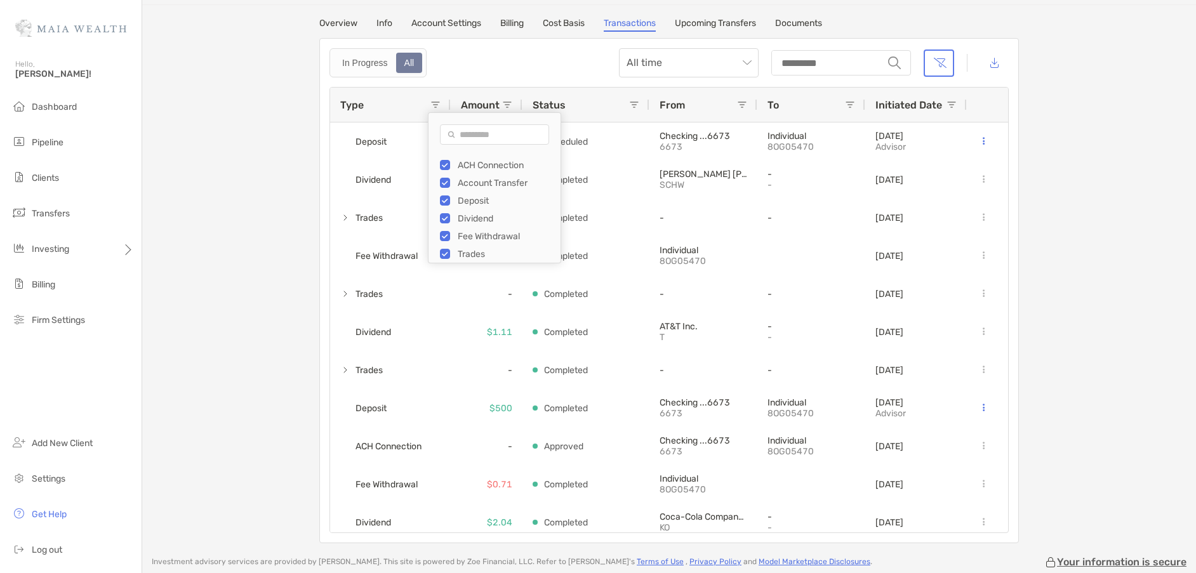
scroll to position [63, 0]
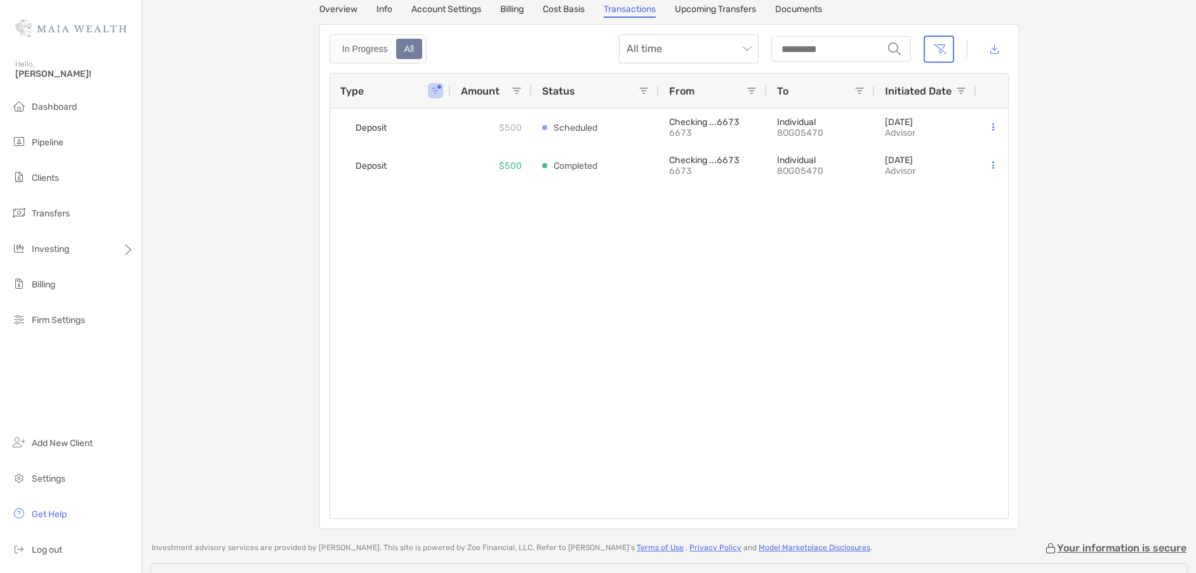
click at [378, 208] on div "Deposit $500 Scheduled Checking ...6673 6673 Individual 8OG05470 09/02/2025 Adv…" at bounding box center [669, 314] width 678 height 410
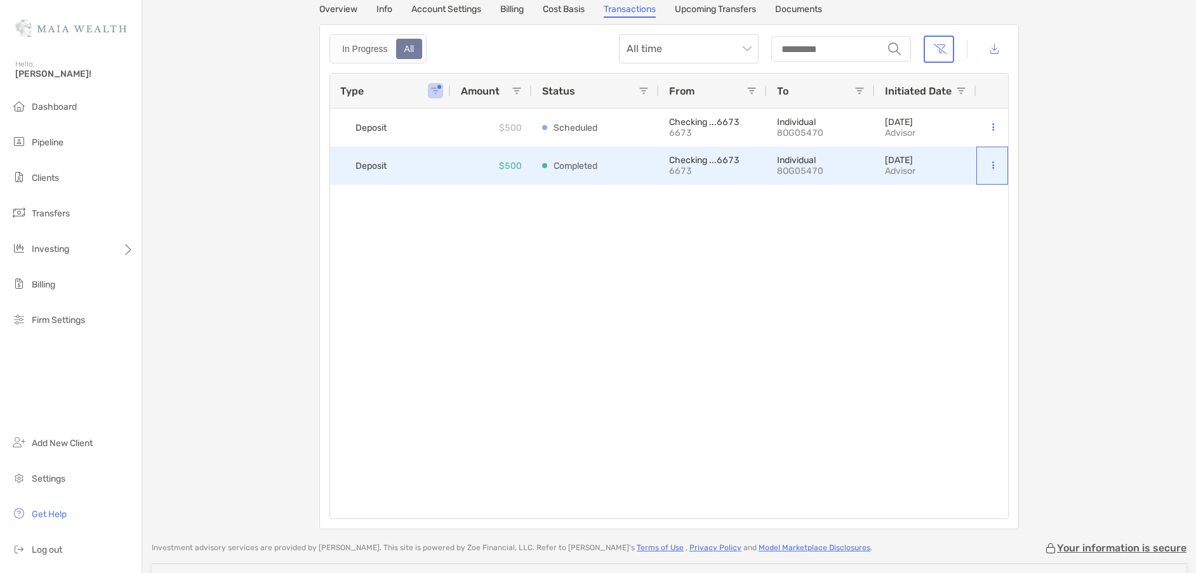
click at [992, 163] on button at bounding box center [993, 165] width 13 height 13
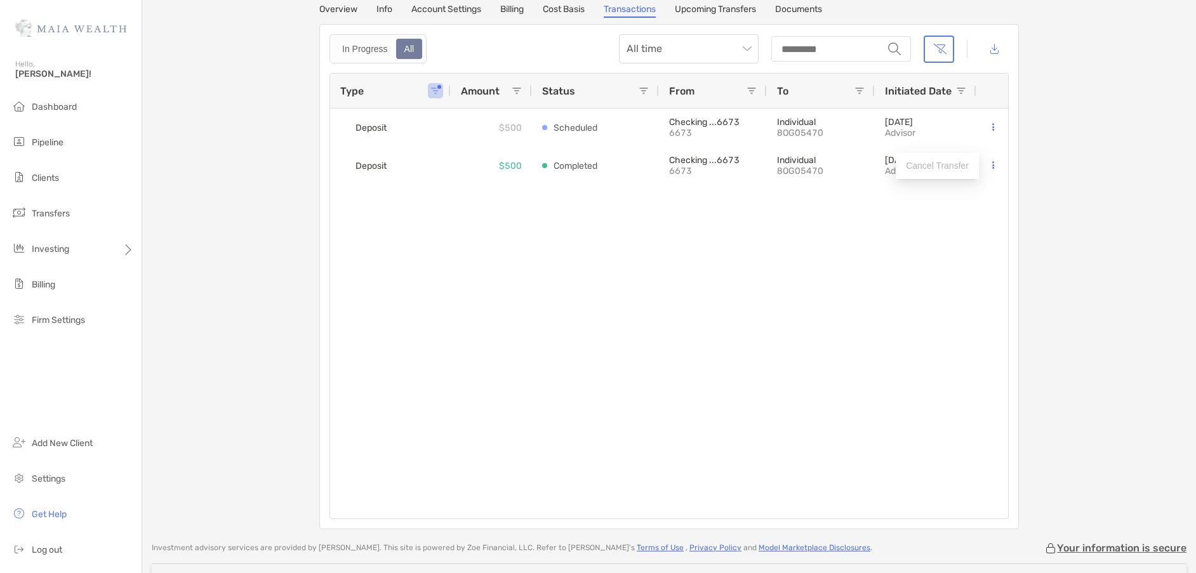
click at [867, 238] on div "Deposit $500 Scheduled Checking ...6673 6673 Individual 8OG05470 09/02/2025 Adv…" at bounding box center [669, 314] width 678 height 410
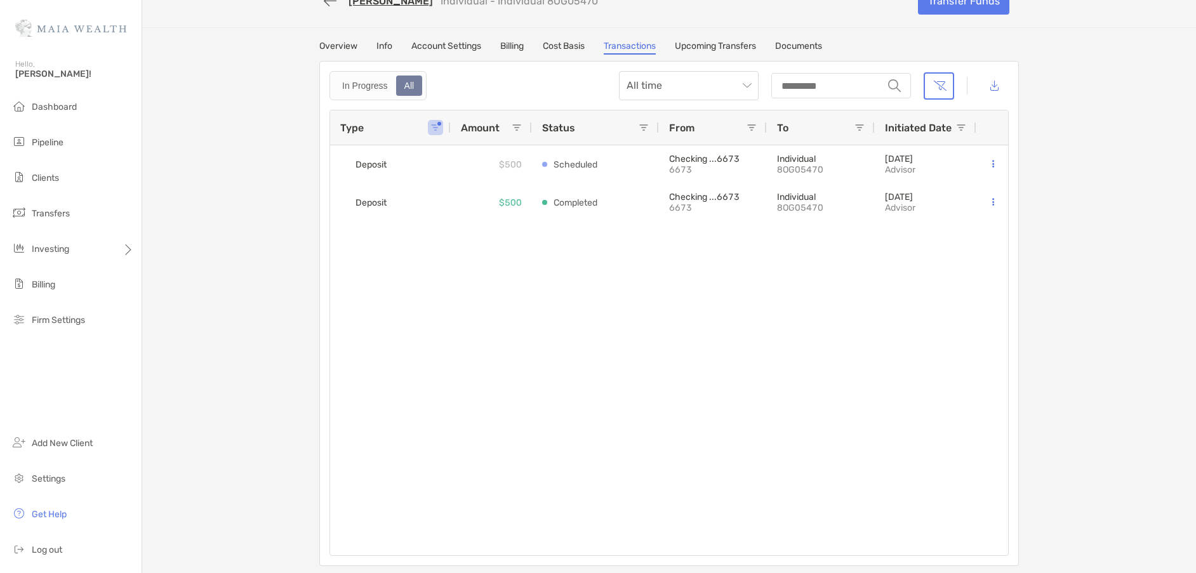
scroll to position [0, 0]
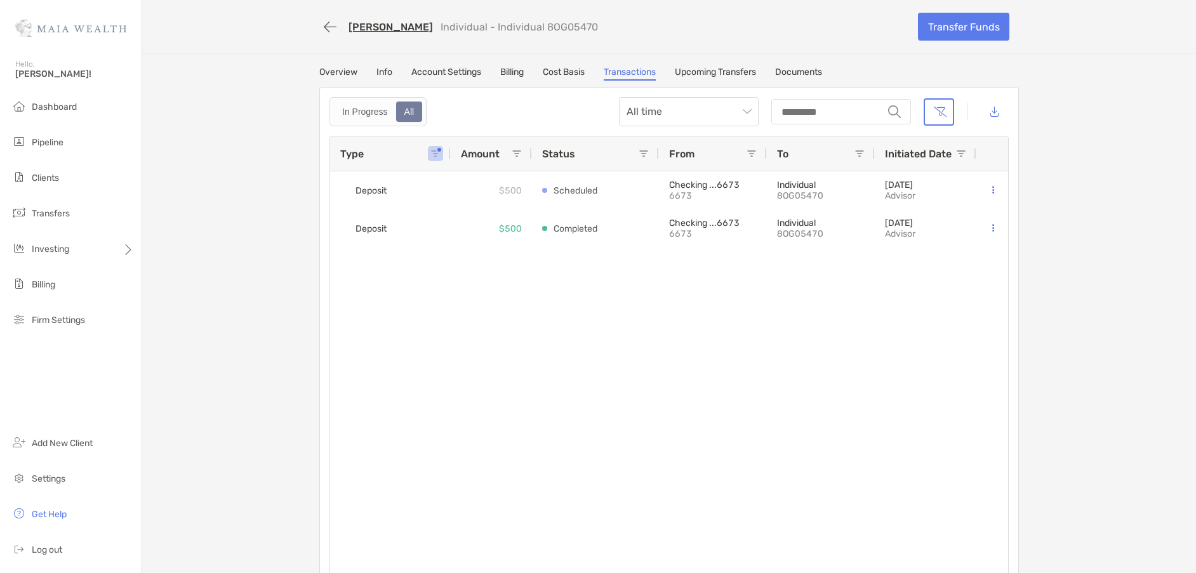
click at [387, 27] on link "[PERSON_NAME]" at bounding box center [391, 27] width 84 height 12
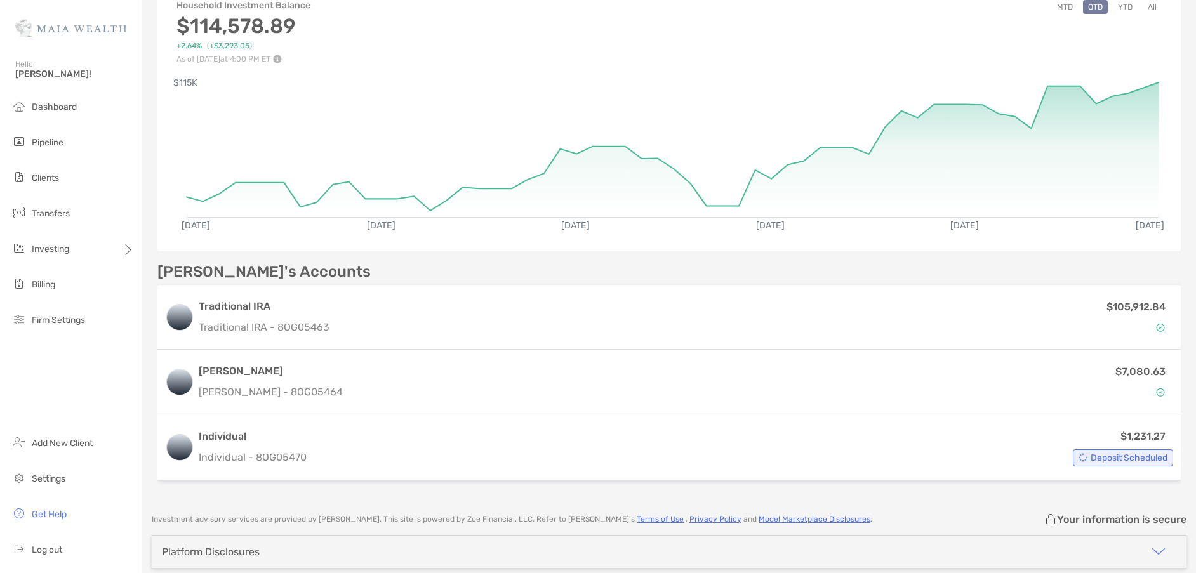
scroll to position [202, 0]
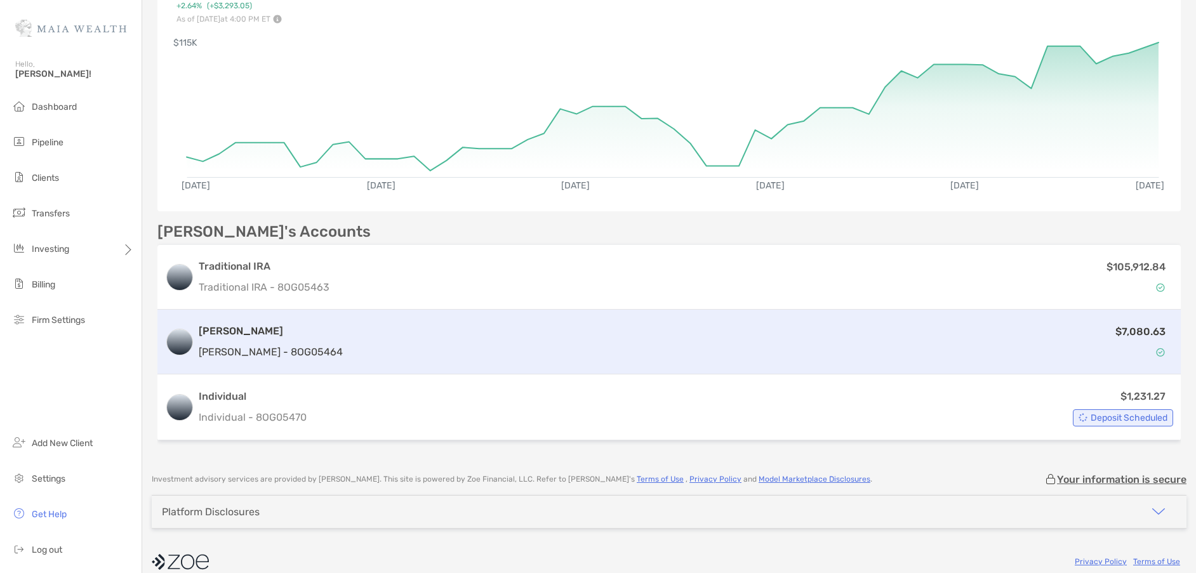
click at [237, 338] on div "Roth IRA Roth IRA - 8OG05464" at bounding box center [271, 342] width 144 height 36
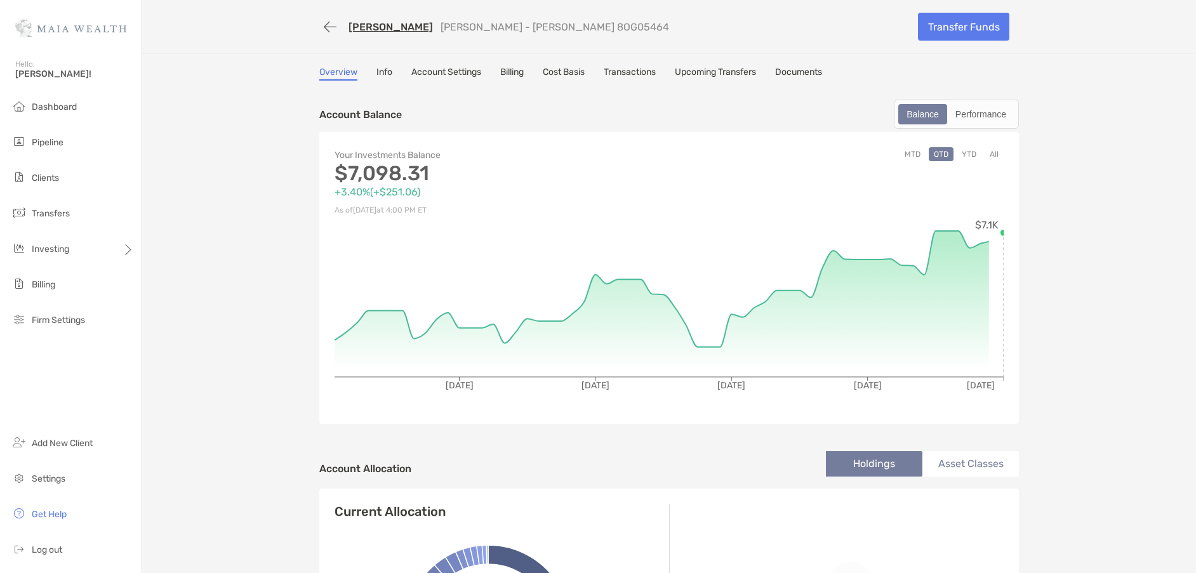
click at [637, 72] on link "Transactions" at bounding box center [630, 74] width 52 height 14
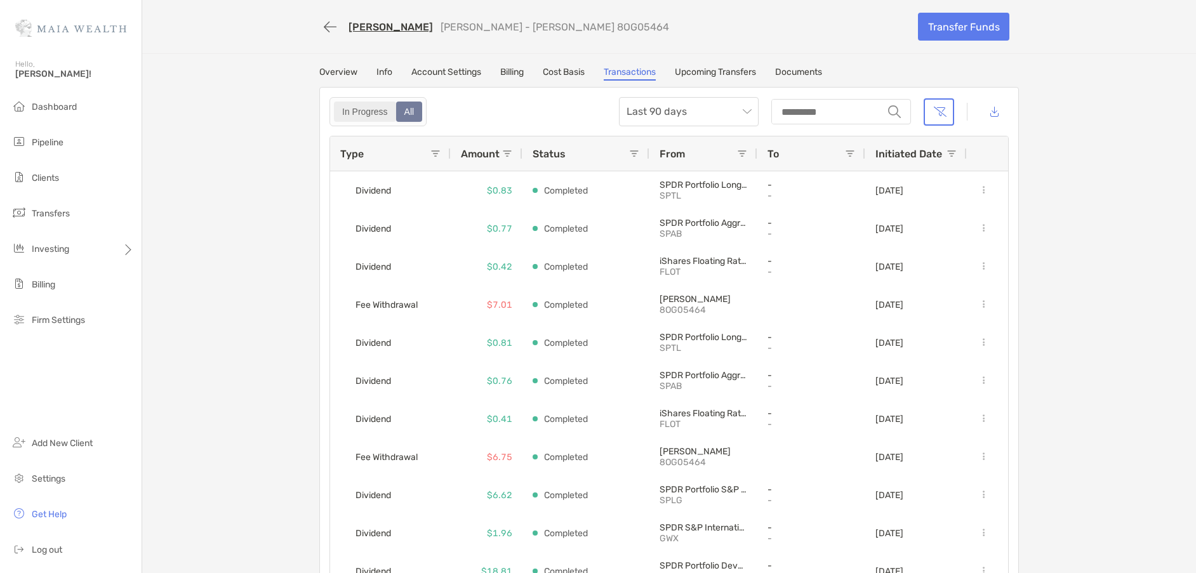
click at [340, 113] on div "In Progress" at bounding box center [365, 112] width 60 height 18
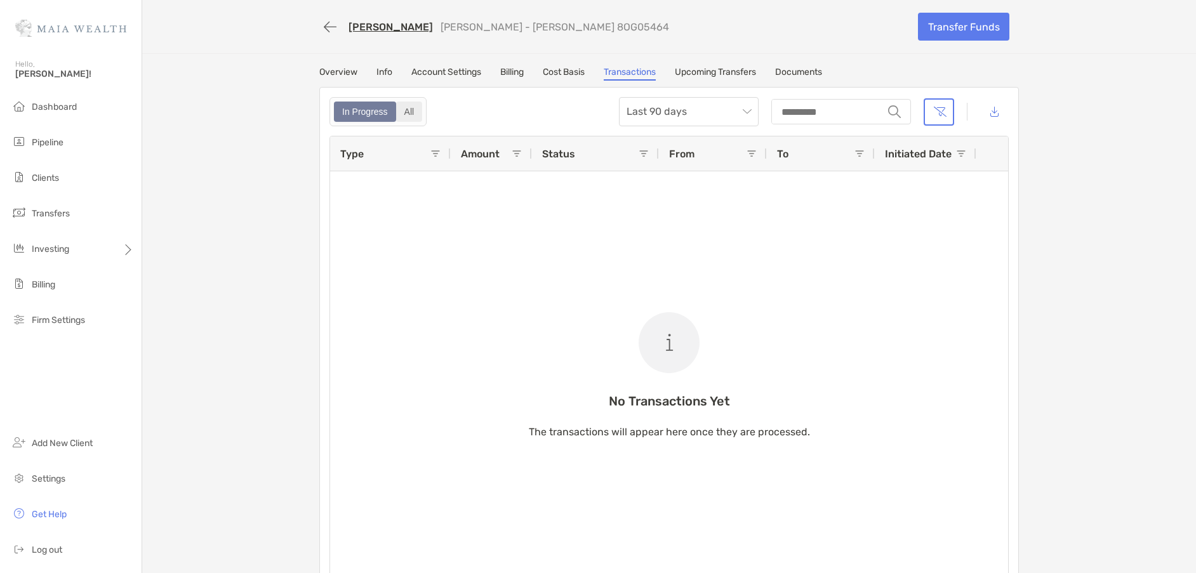
click at [404, 108] on div "All" at bounding box center [409, 112] width 24 height 18
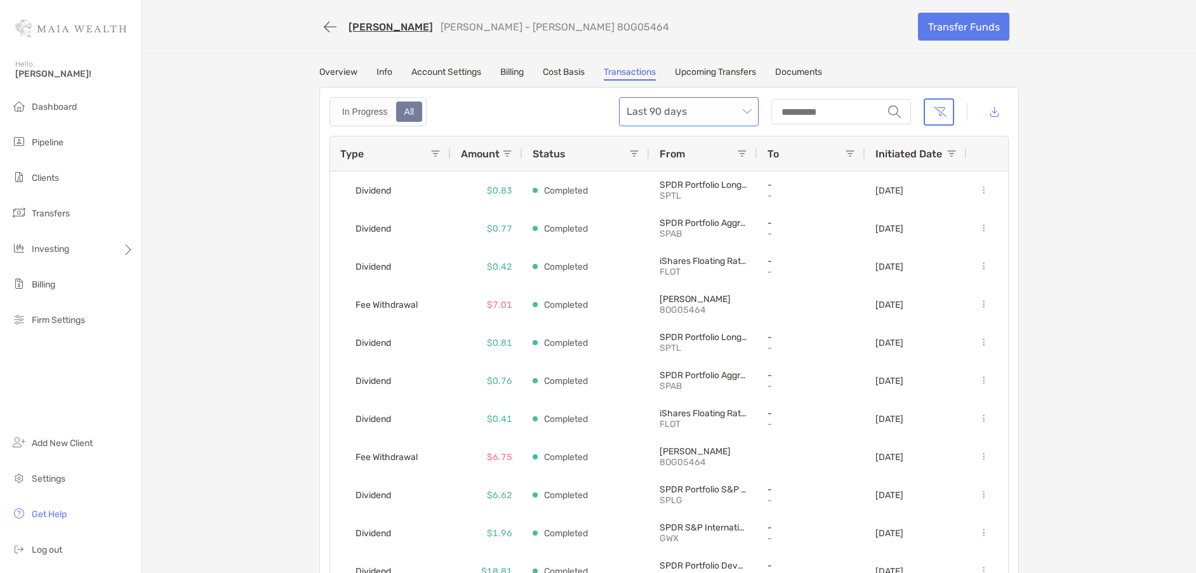
click at [651, 114] on span "Last 90 days" at bounding box center [689, 112] width 124 height 28
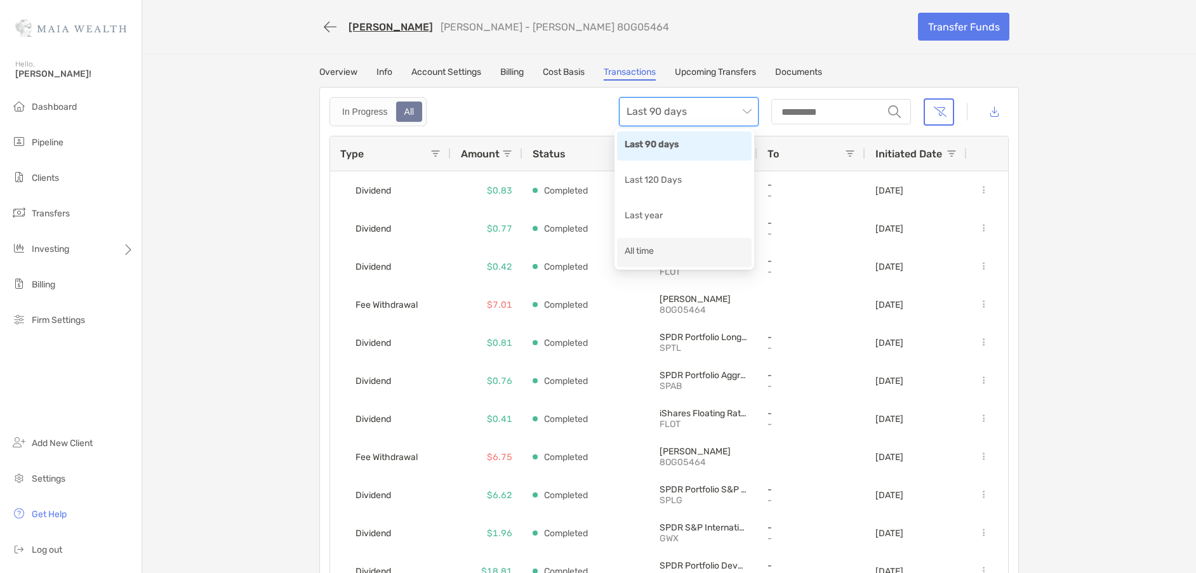
click at [667, 251] on div "All time" at bounding box center [684, 252] width 119 height 16
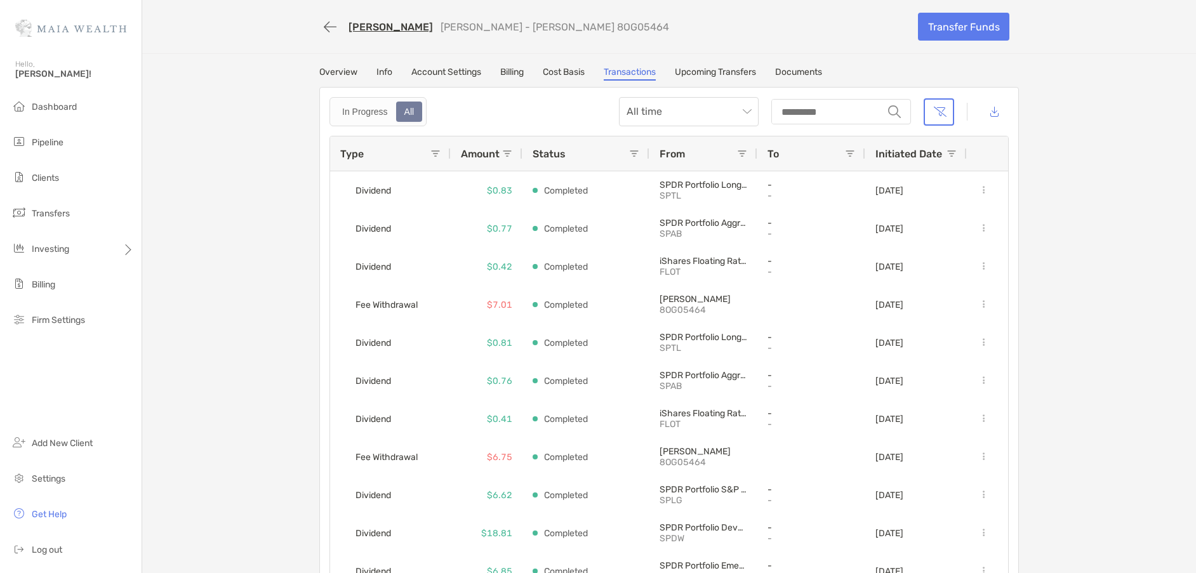
click at [431, 154] on span at bounding box center [435, 154] width 10 height 10
click at [373, 27] on link "[PERSON_NAME]" at bounding box center [391, 27] width 84 height 12
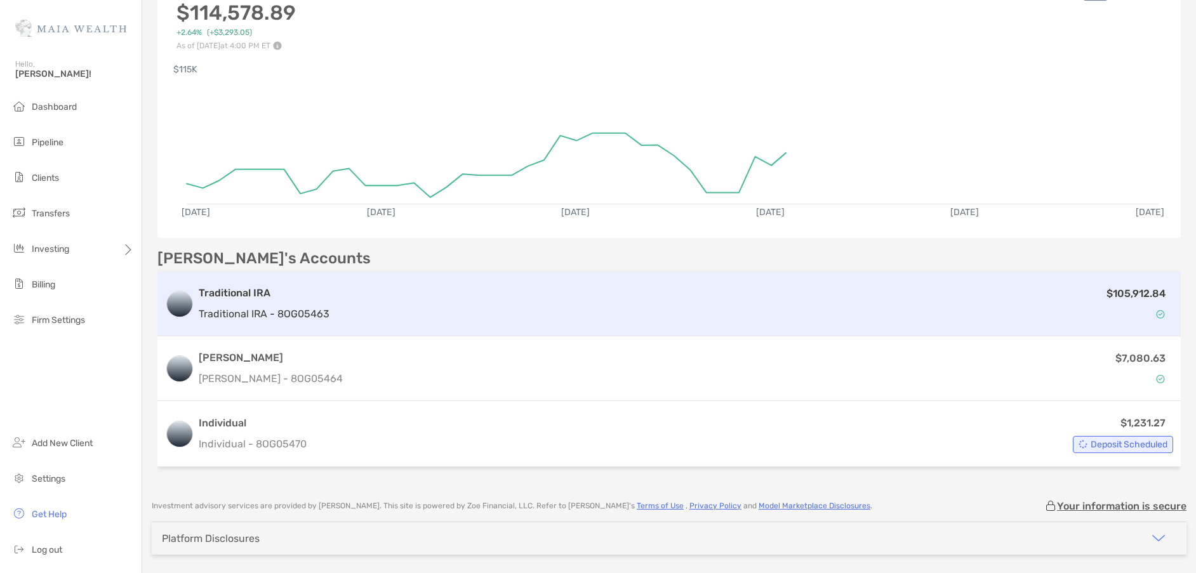
scroll to position [198, 0]
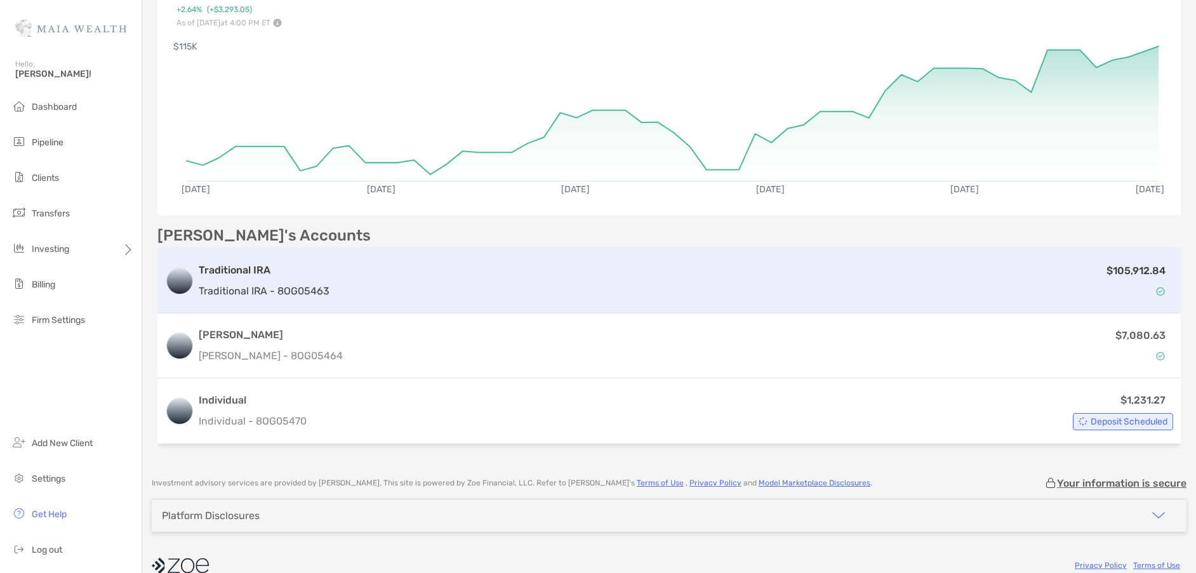
click at [277, 282] on div "Traditional IRA Traditional IRA - 8OG05463" at bounding box center [264, 281] width 131 height 36
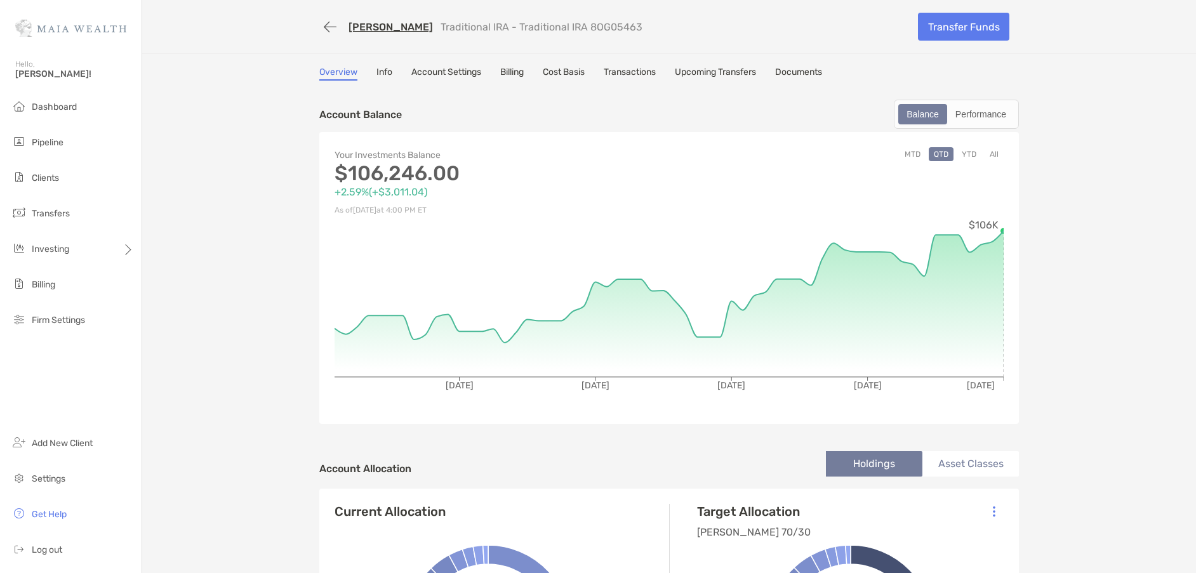
click at [616, 70] on link "Transactions" at bounding box center [630, 74] width 52 height 14
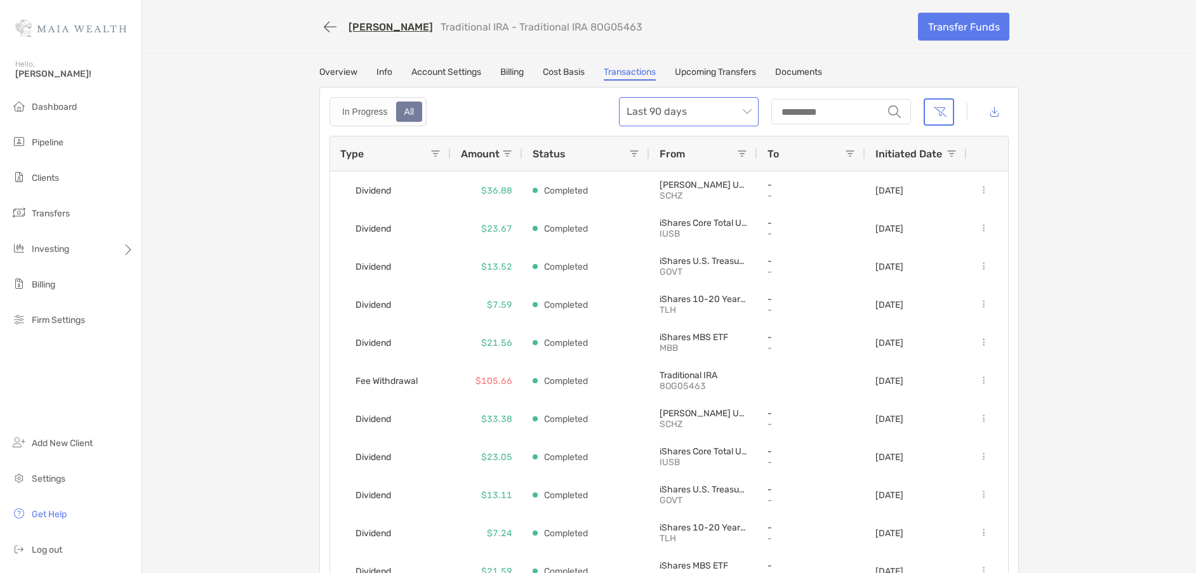
click at [650, 109] on span "Last 90 days" at bounding box center [689, 112] width 124 height 28
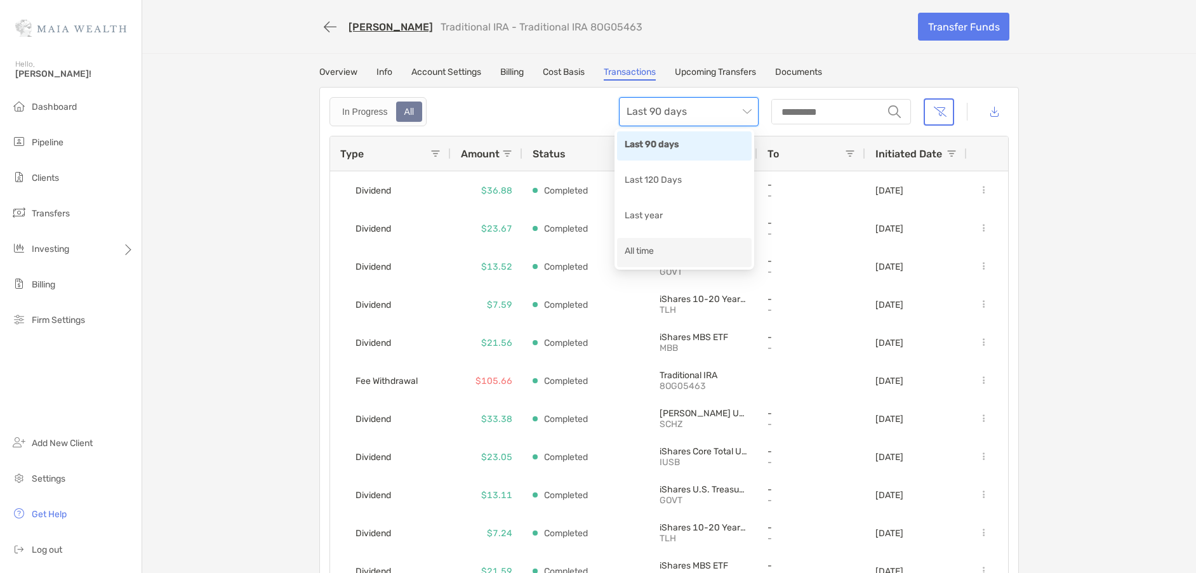
click at [653, 256] on div "All time" at bounding box center [684, 252] width 119 height 16
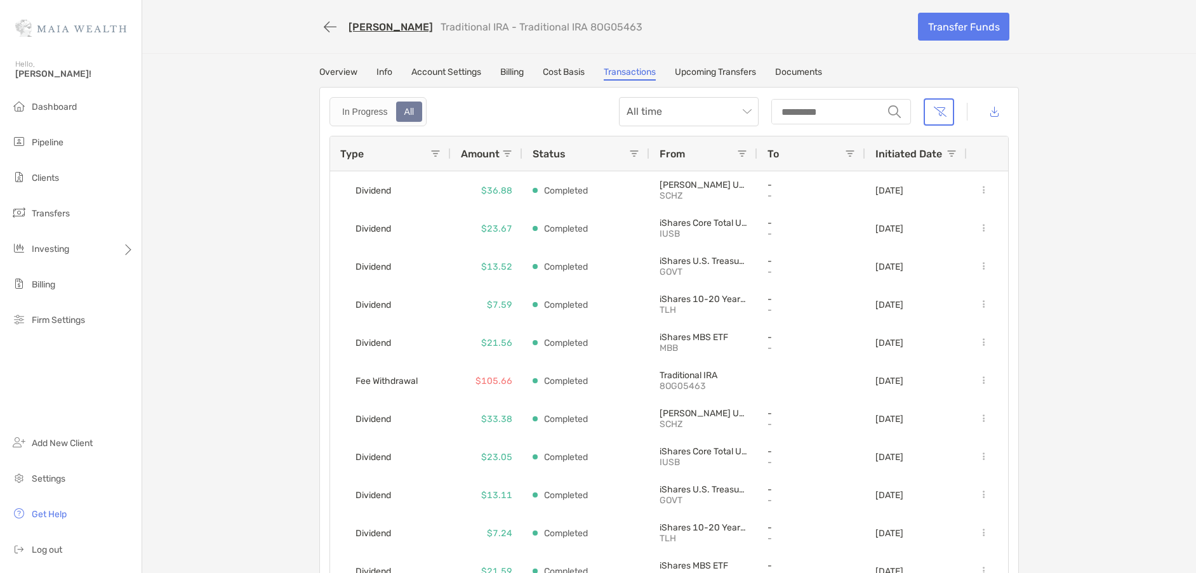
click at [430, 154] on span at bounding box center [435, 154] width 10 height 10
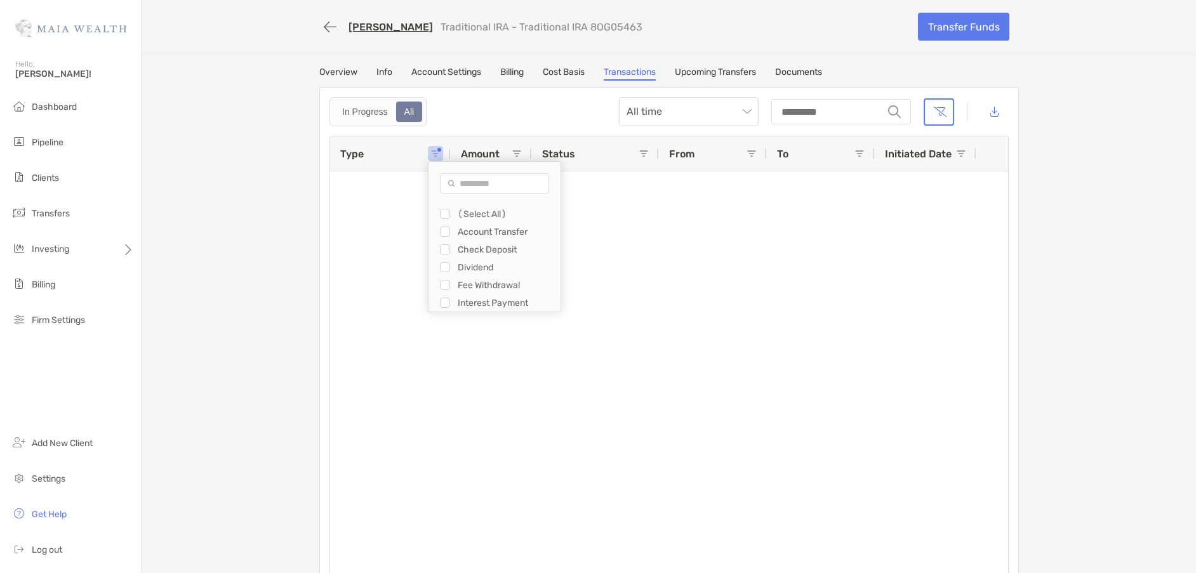
click at [444, 252] on div "Filter List" at bounding box center [445, 249] width 10 height 10
click at [351, 318] on div "Check Deposit $53,584.08 Completed Traditional IRA 8OG05463 05/02/2025 Check De…" at bounding box center [669, 376] width 678 height 410
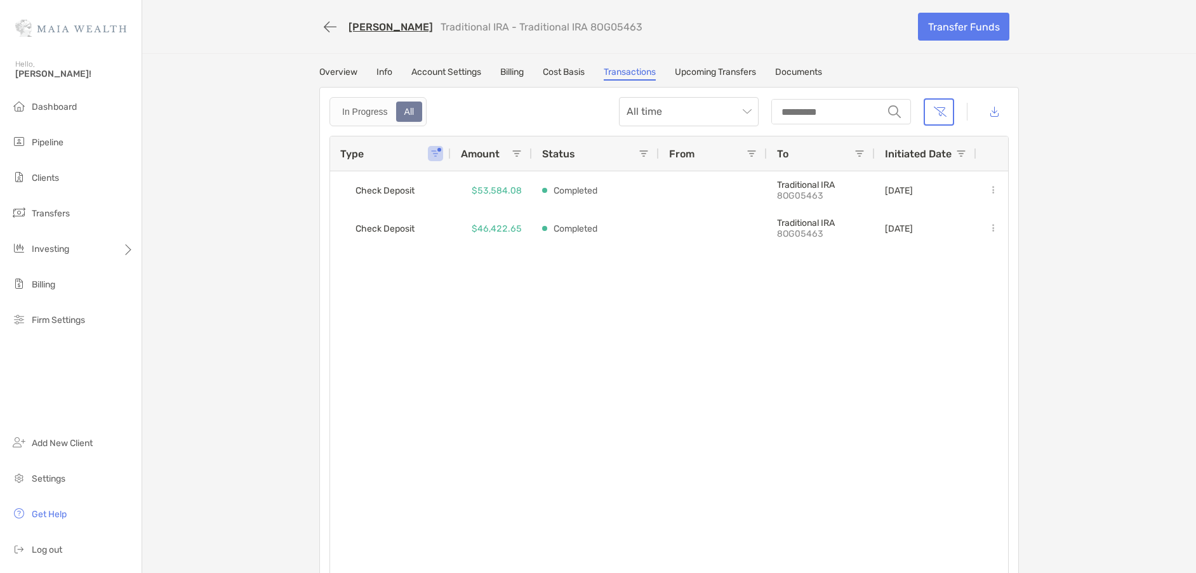
click at [359, 27] on link "[PERSON_NAME]" at bounding box center [391, 27] width 84 height 12
click at [373, 26] on link "[PERSON_NAME]" at bounding box center [391, 27] width 84 height 12
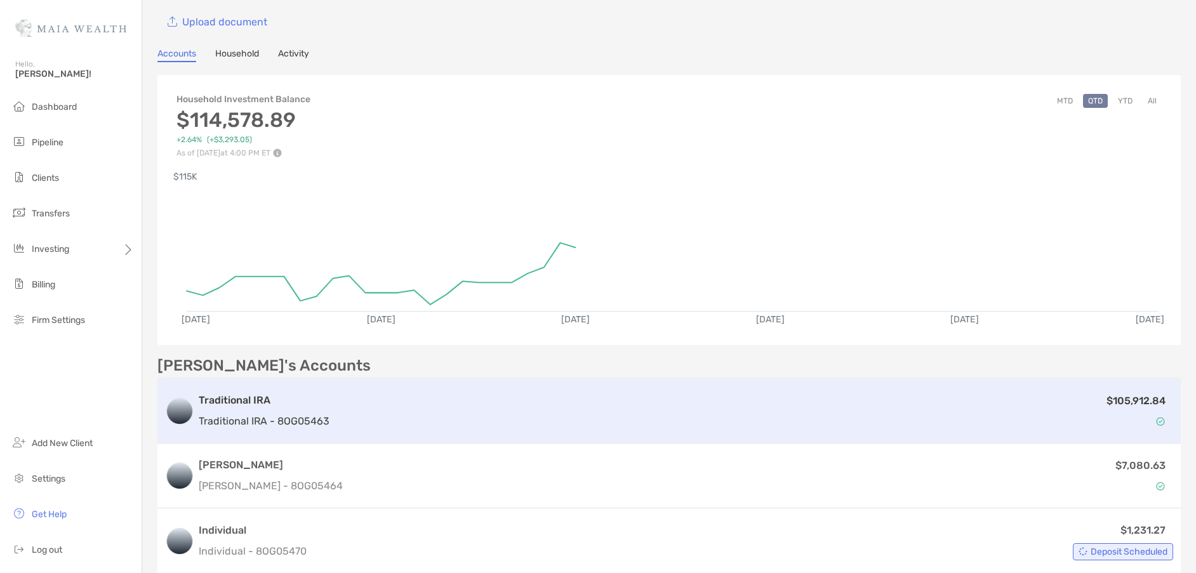
scroll to position [217, 0]
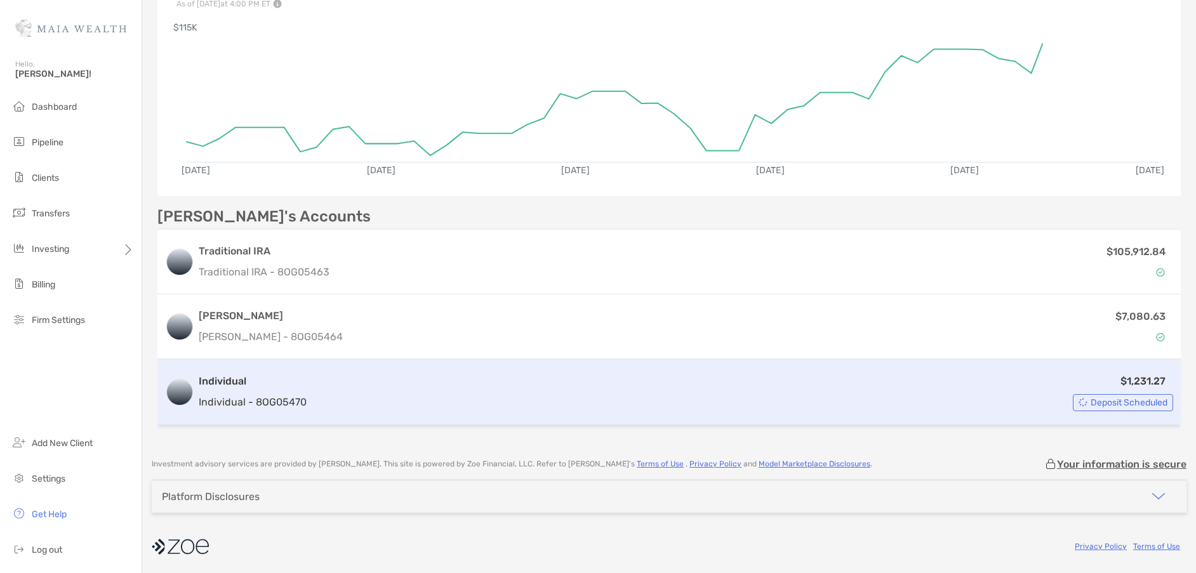
click at [221, 377] on h3 "Individual" at bounding box center [253, 381] width 108 height 15
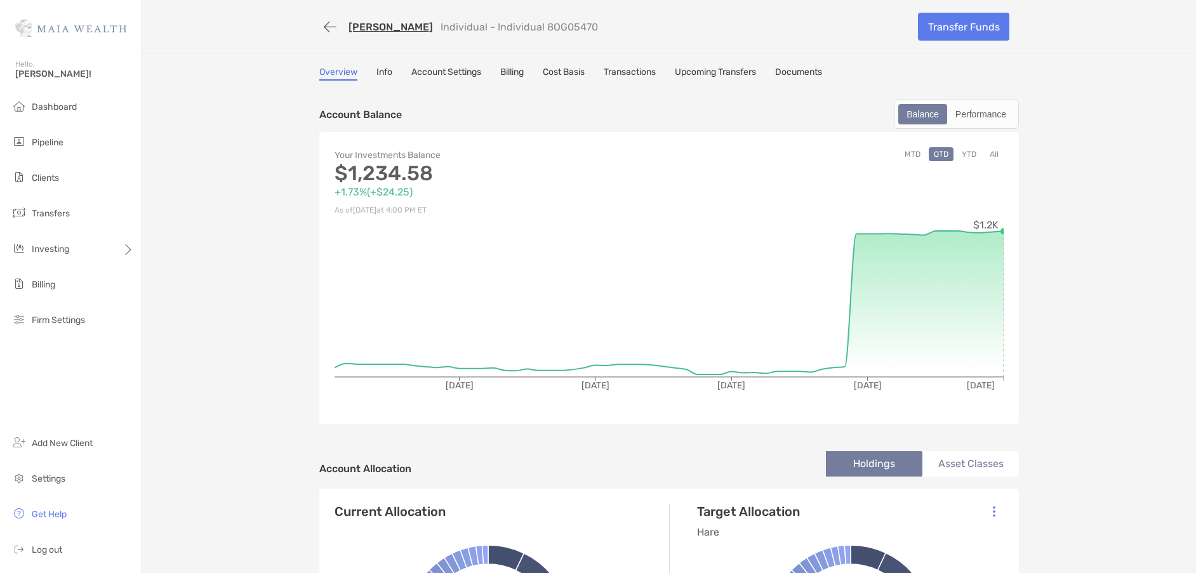
click at [619, 71] on link "Transactions" at bounding box center [630, 74] width 52 height 14
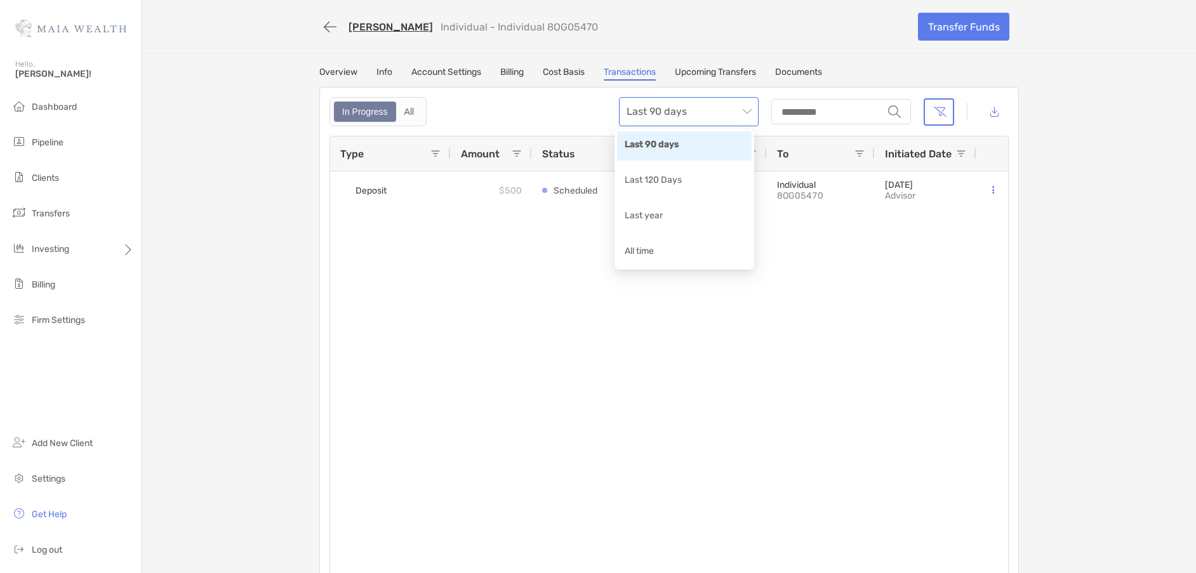
click at [736, 115] on span "Last 90 days" at bounding box center [689, 112] width 124 height 28
click at [676, 262] on div "All time" at bounding box center [684, 252] width 135 height 29
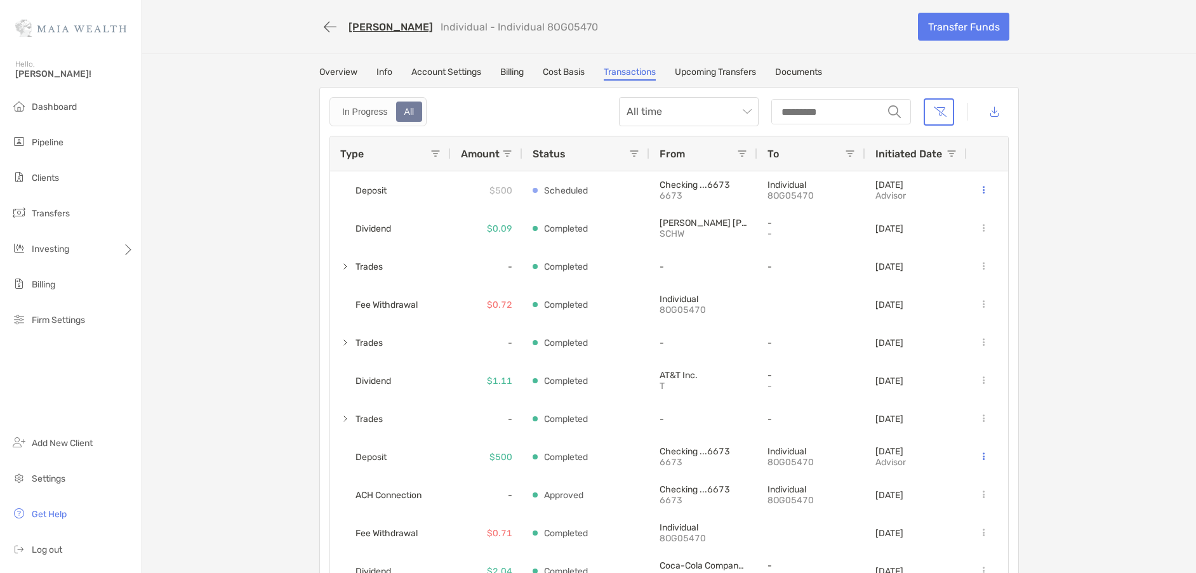
click at [432, 153] on span at bounding box center [435, 154] width 10 height 10
click at [329, 136] on div "Type Amount Status From To Initiated Date Deposit $500 Scheduled Checking ...66…" at bounding box center [668, 359] width 679 height 446
click at [432, 153] on span at bounding box center [435, 154] width 10 height 10
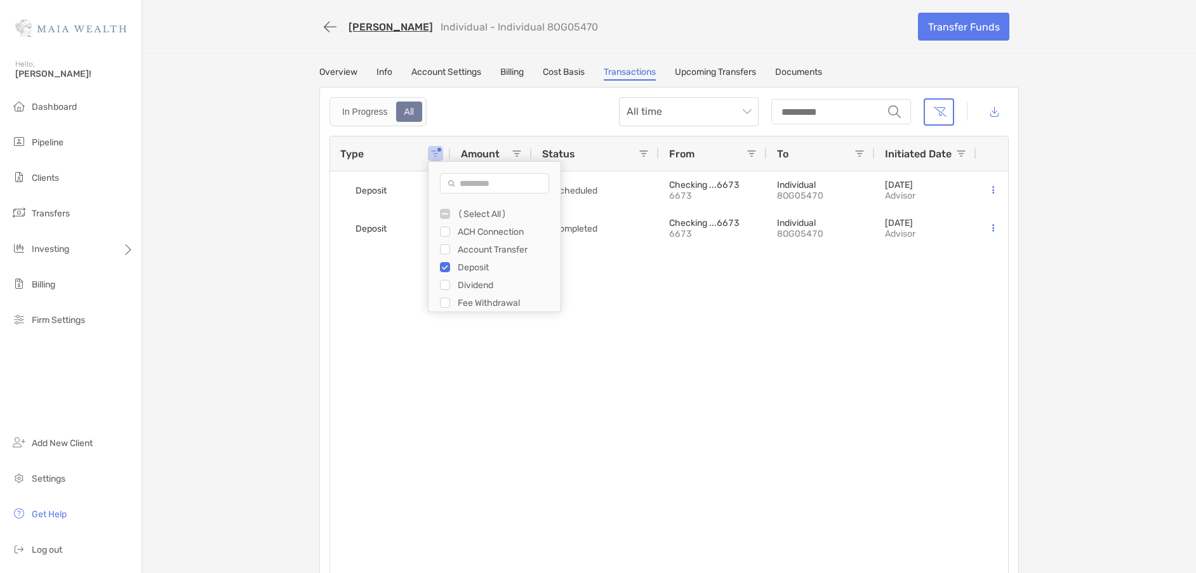
click at [483, 229] on div "ACH Connection" at bounding box center [505, 232] width 95 height 11
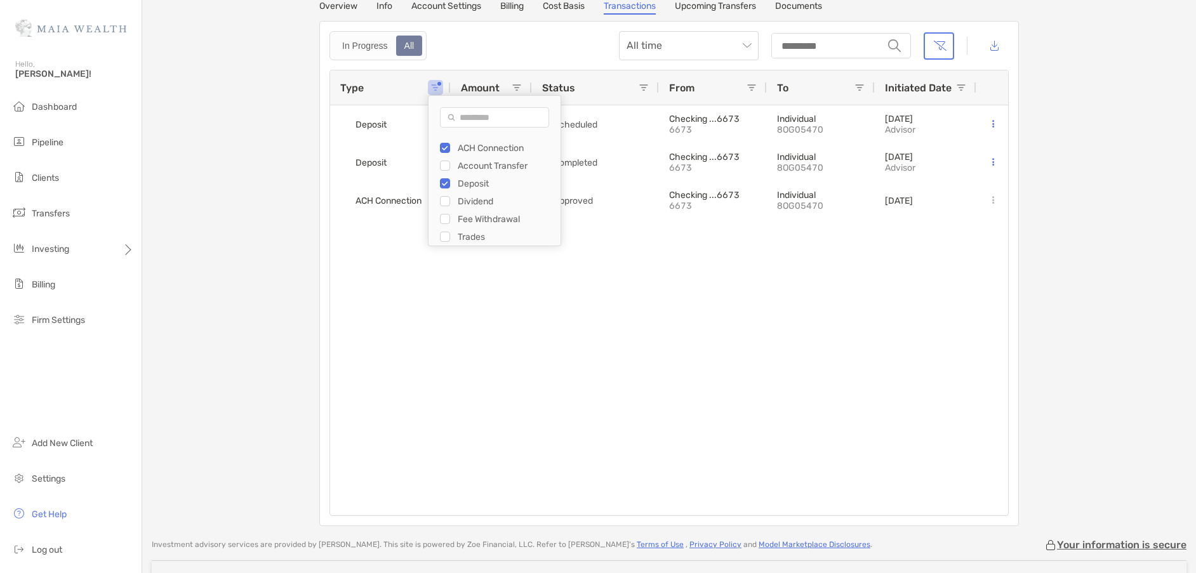
scroll to position [80, 0]
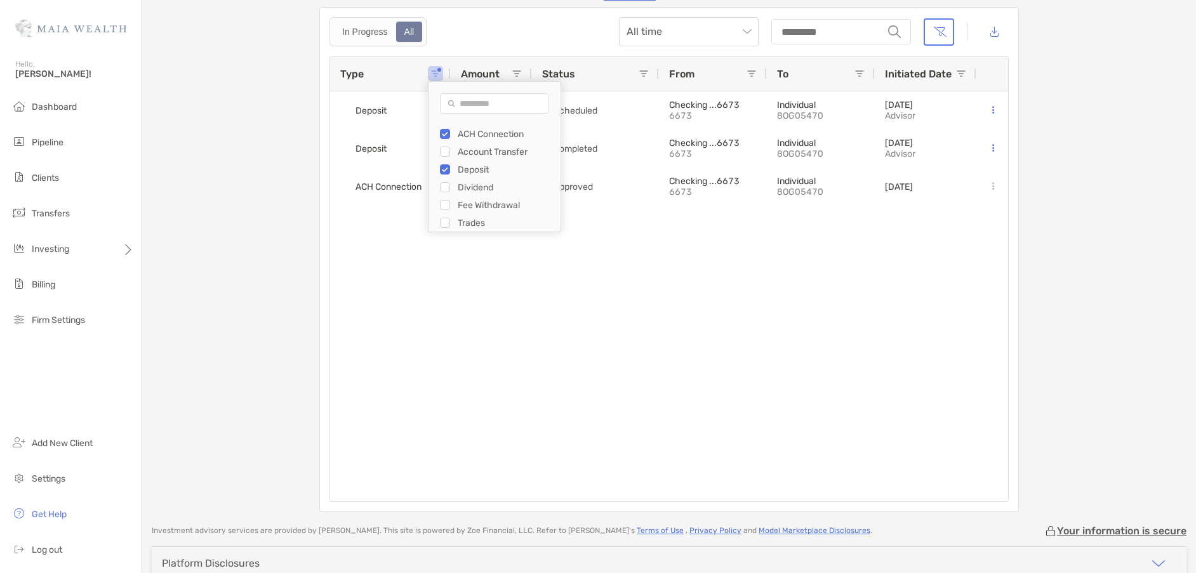
click at [497, 296] on div "Deposit $500 Scheduled Checking ...6673 6673 Individual 8OG05470 [DATE] Advisor…" at bounding box center [669, 296] width 678 height 410
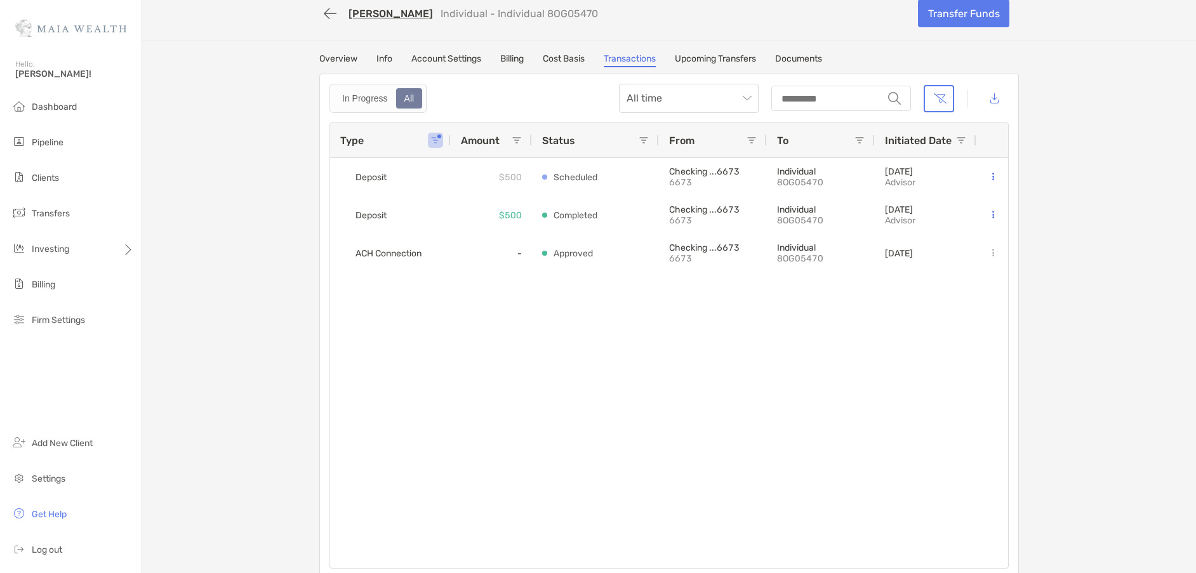
scroll to position [0, 0]
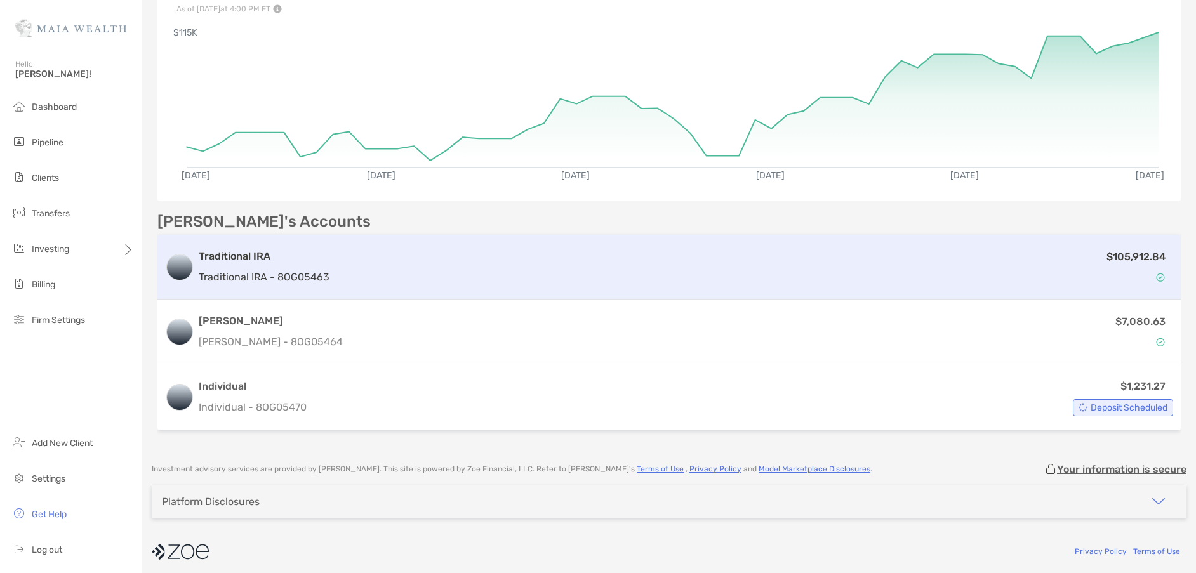
scroll to position [217, 0]
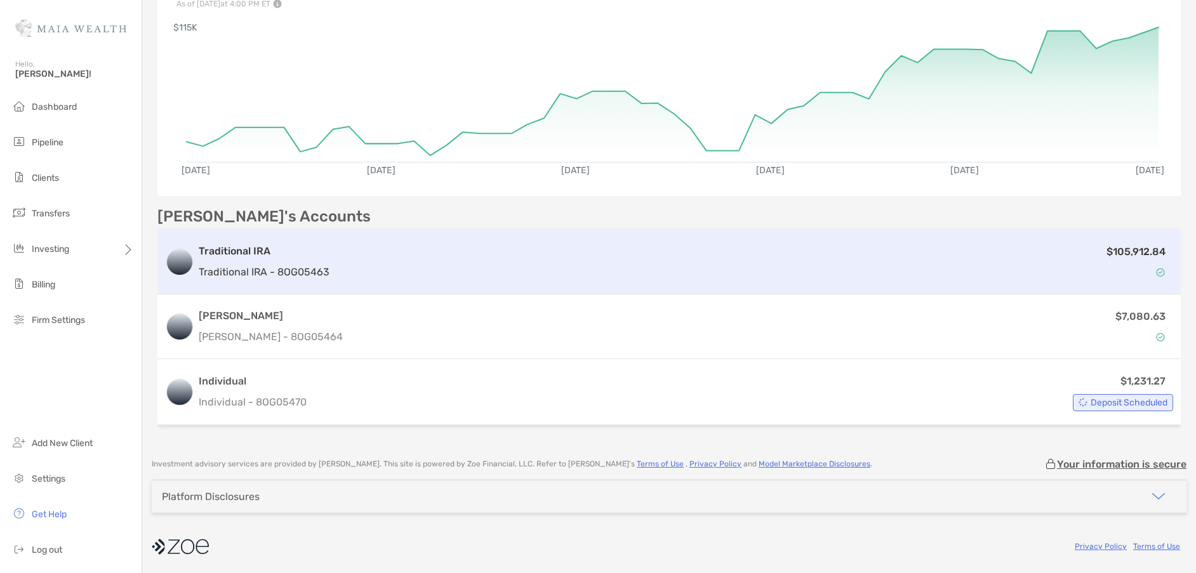
click at [281, 265] on p "Traditional IRA - 8OG05463" at bounding box center [264, 272] width 131 height 16
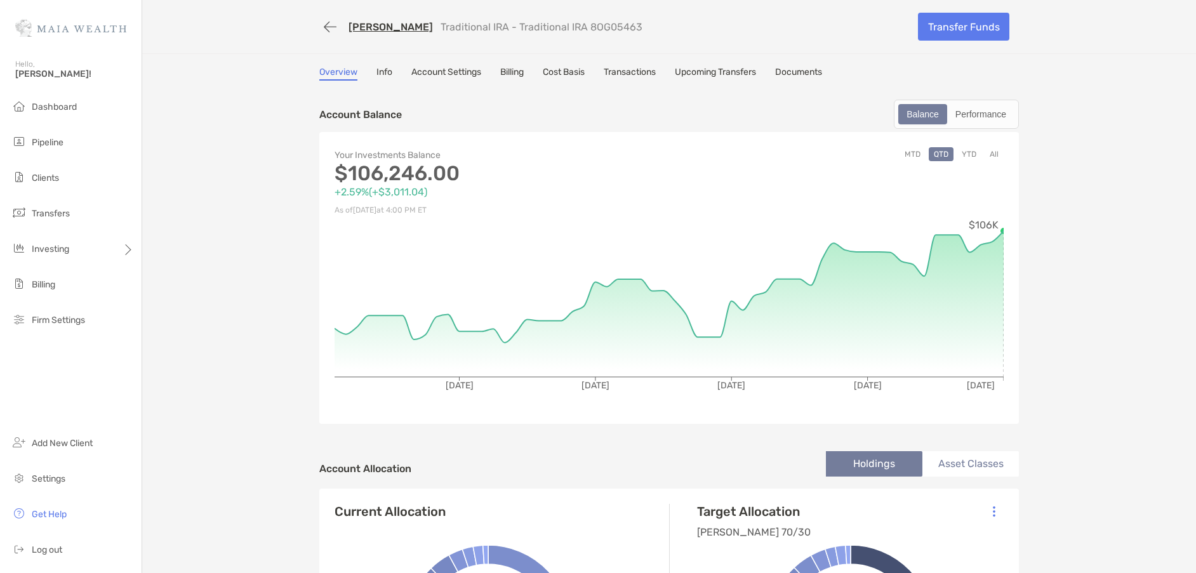
click at [992, 152] on button "All" at bounding box center [994, 154] width 19 height 14
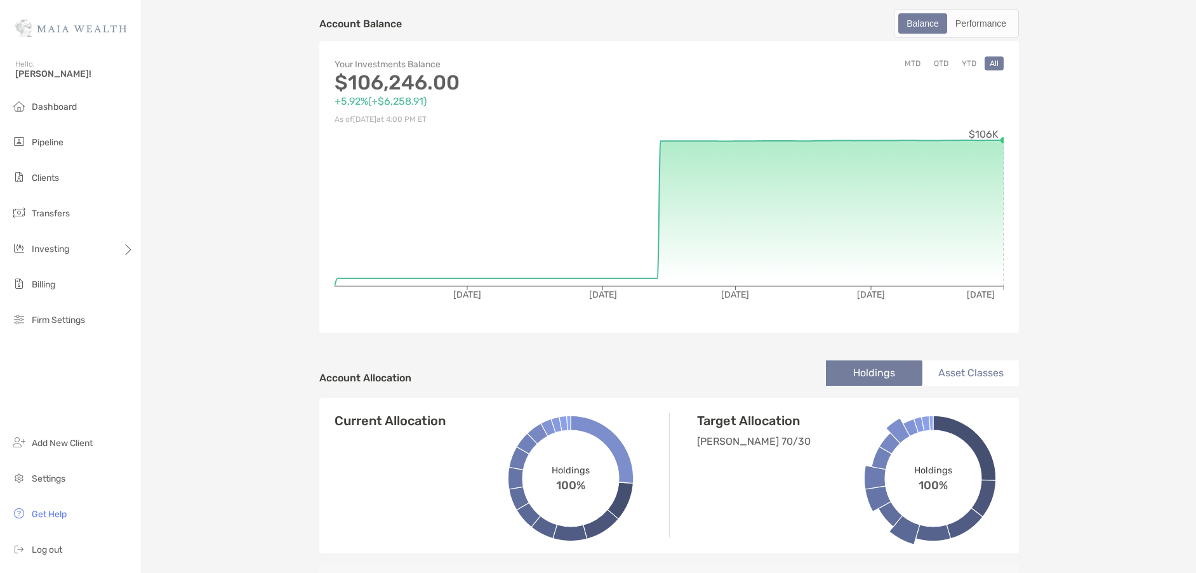
scroll to position [98, 0]
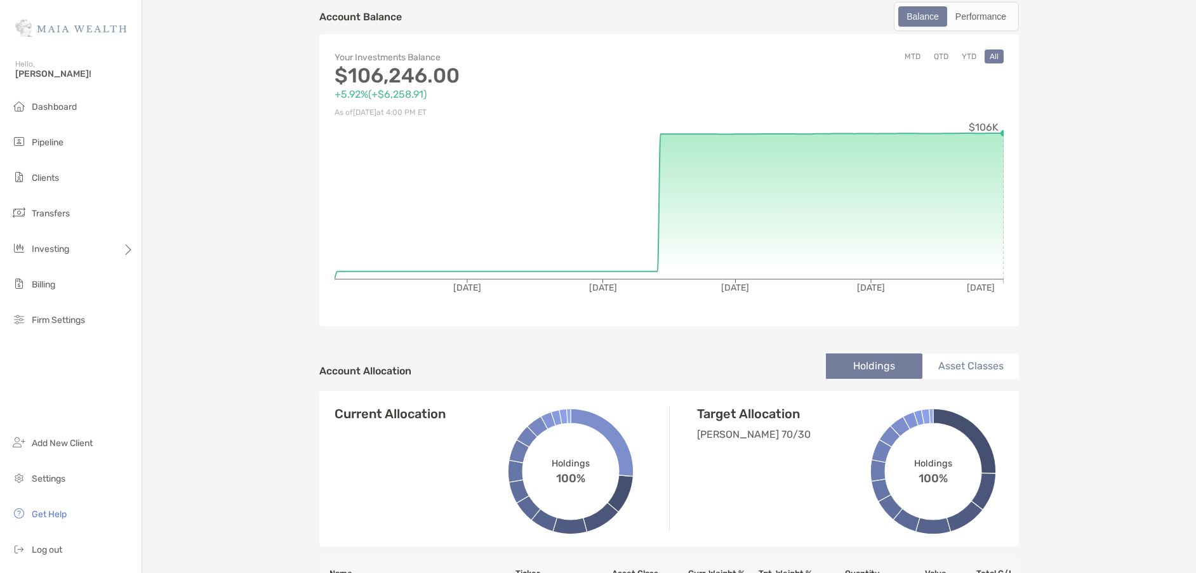
click at [911, 57] on button "MTD" at bounding box center [913, 57] width 26 height 14
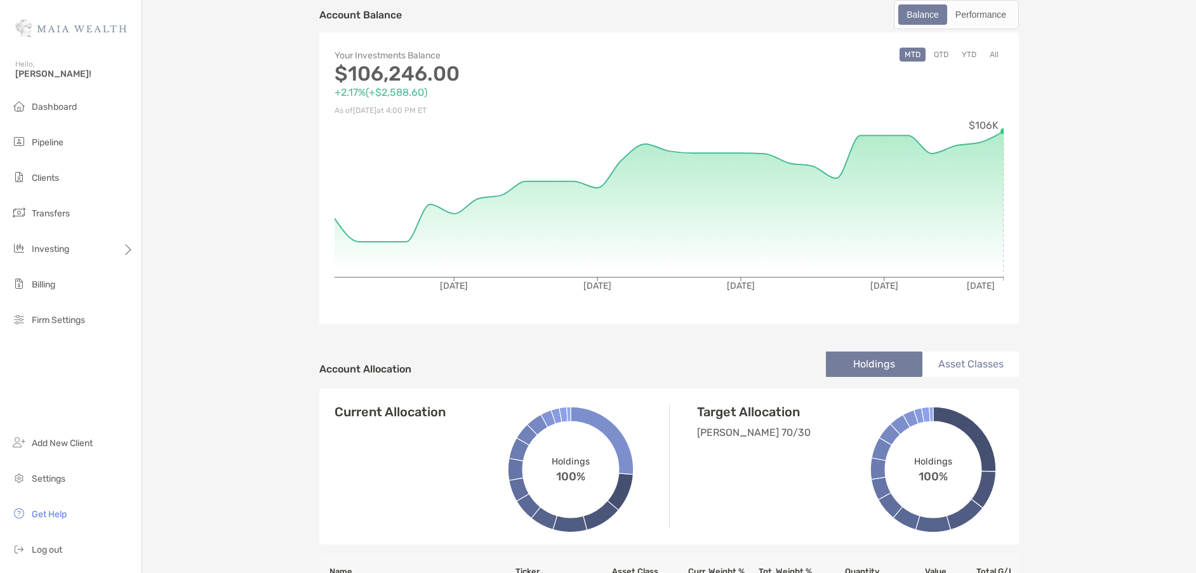
scroll to position [100, 0]
